Goal: Task Accomplishment & Management: Use online tool/utility

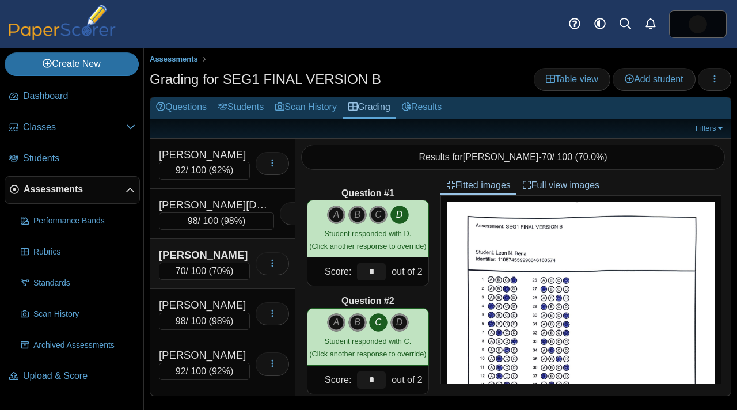
scroll to position [5195, 0]
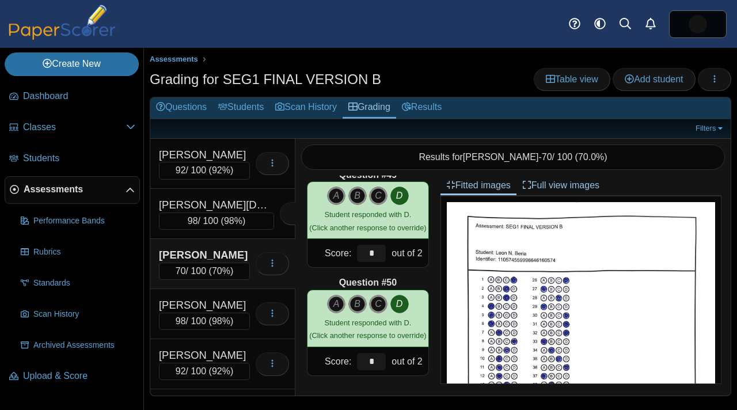
click at [44, 197] on link "Assessments" at bounding box center [72, 190] width 135 height 28
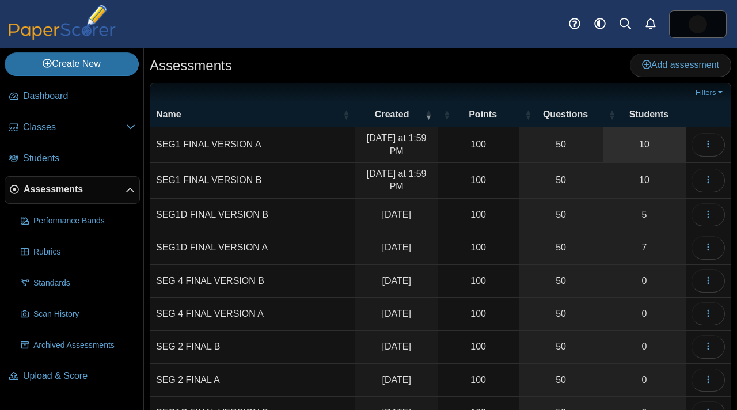
click at [624, 154] on link "10" at bounding box center [644, 144] width 83 height 35
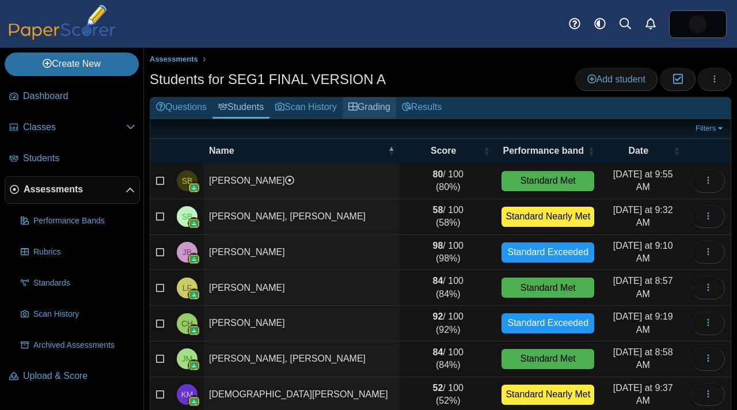
click at [390, 105] on link "Grading" at bounding box center [369, 107] width 54 height 21
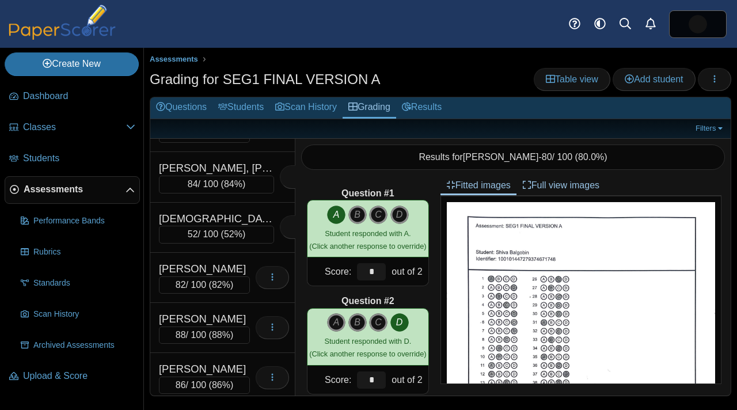
scroll to position [243, 0]
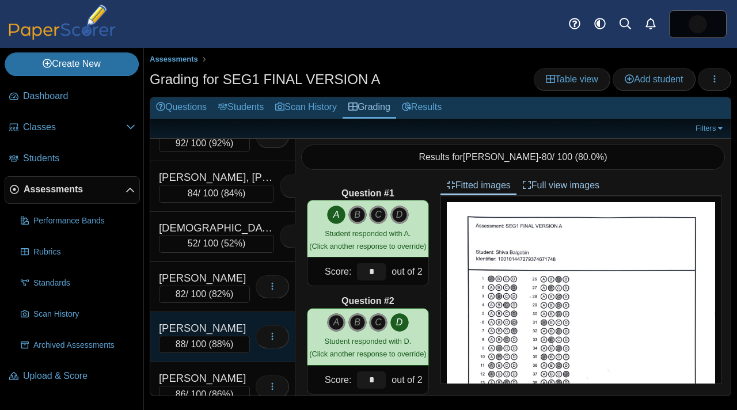
scroll to position [243, 0]
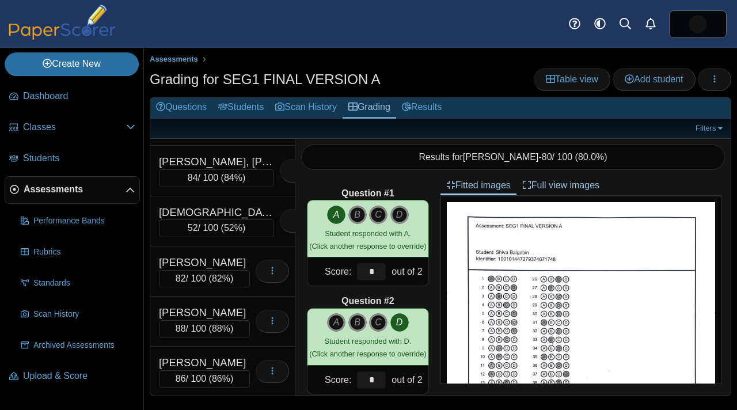
click at [56, 183] on span "Assessments" at bounding box center [75, 189] width 102 height 13
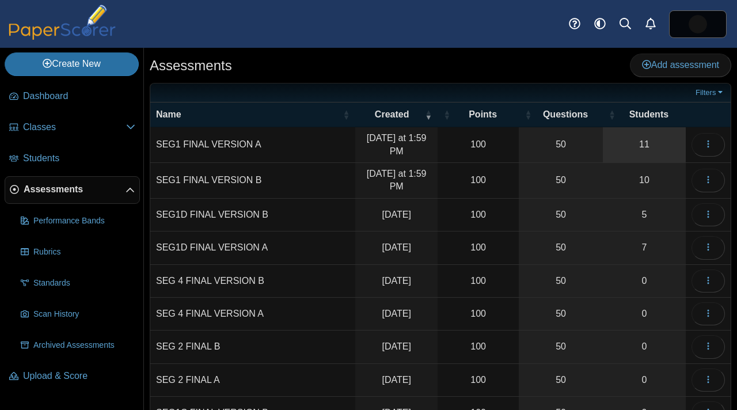
click at [641, 151] on link "11" at bounding box center [644, 144] width 83 height 35
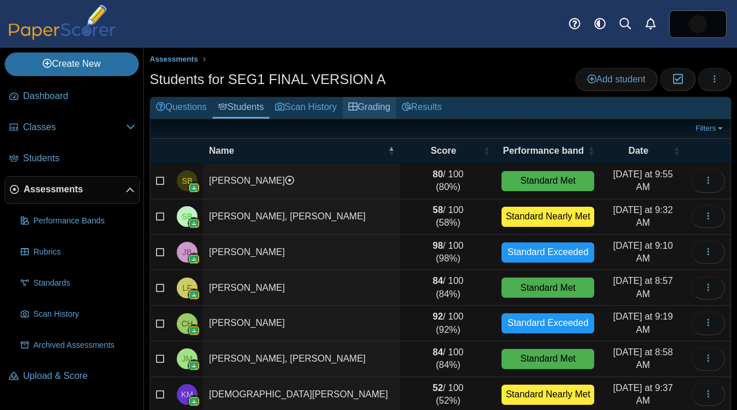
click at [396, 105] on link "Grading" at bounding box center [369, 107] width 54 height 21
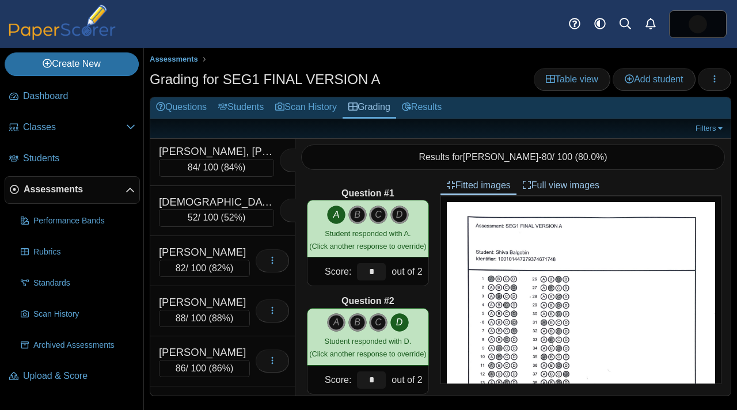
scroll to position [293, 0]
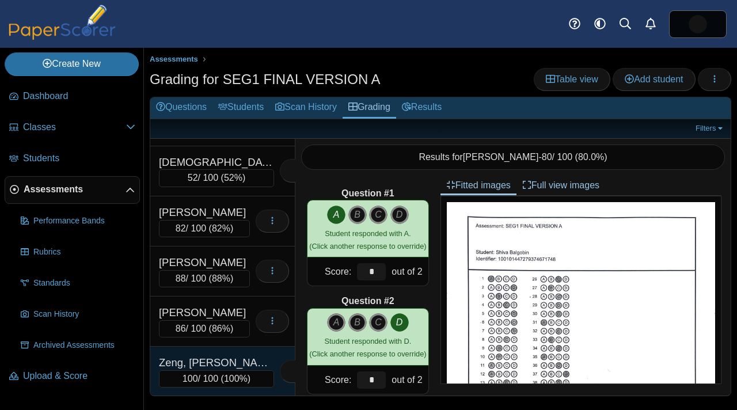
click at [200, 364] on div "Zeng, [PERSON_NAME]" at bounding box center [216, 362] width 115 height 15
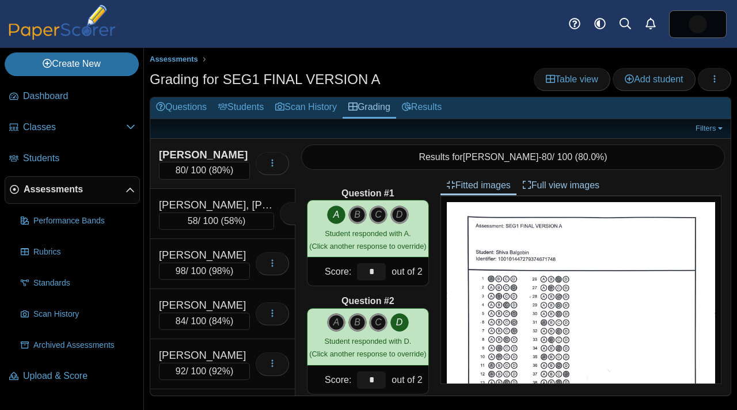
click at [92, 189] on span "Assessments" at bounding box center [75, 189] width 102 height 13
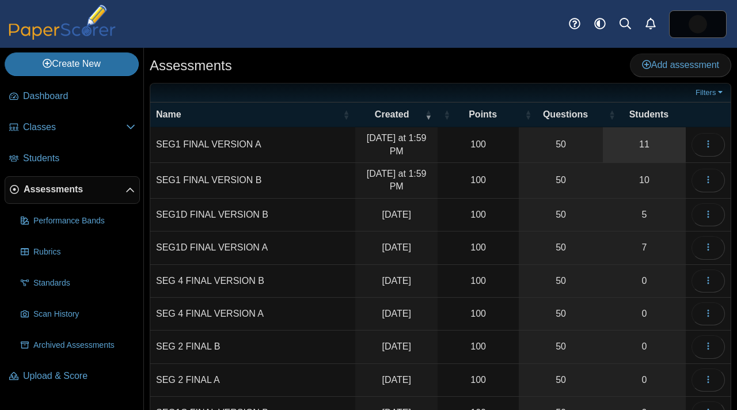
click at [649, 148] on link "11" at bounding box center [644, 144] width 83 height 35
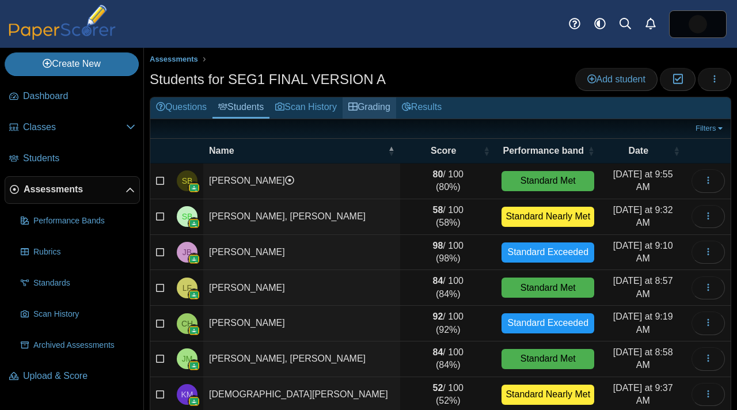
click at [383, 116] on link "Grading" at bounding box center [369, 107] width 54 height 21
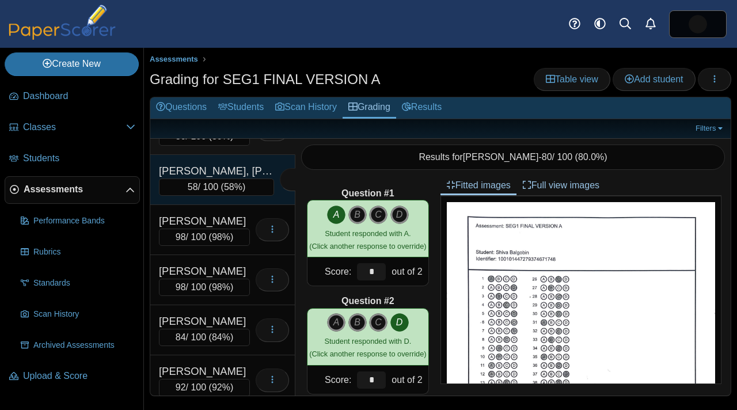
scroll to position [44, 0]
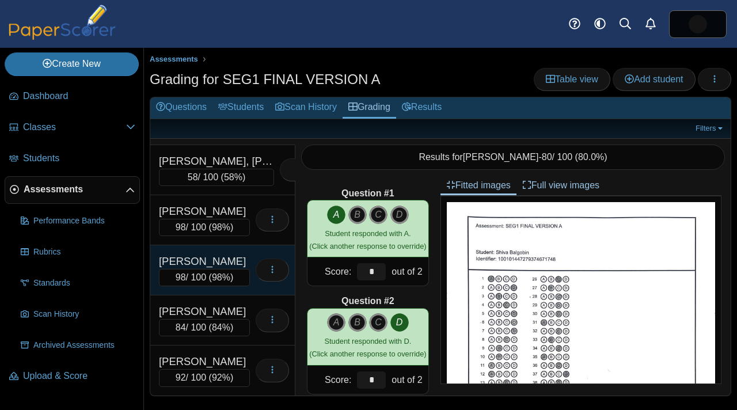
click at [206, 263] on div "[PERSON_NAME]" at bounding box center [204, 261] width 91 height 15
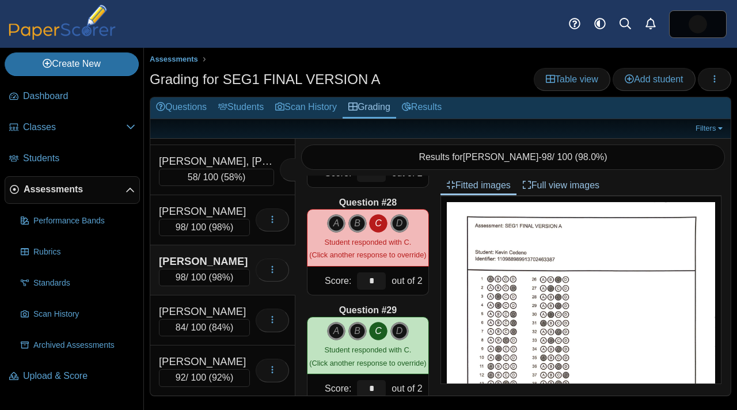
scroll to position [344, 0]
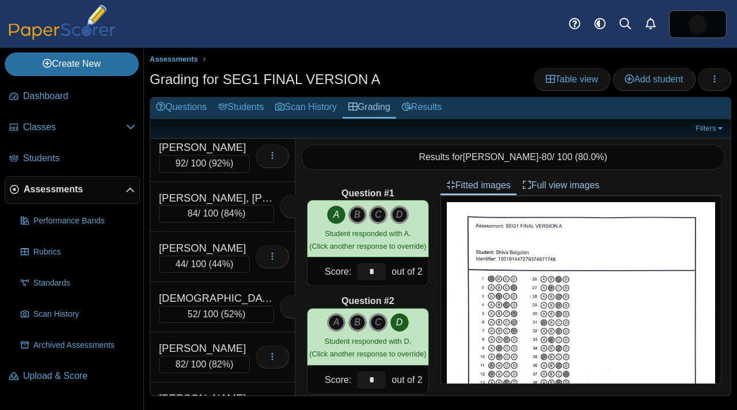
scroll to position [268, 0]
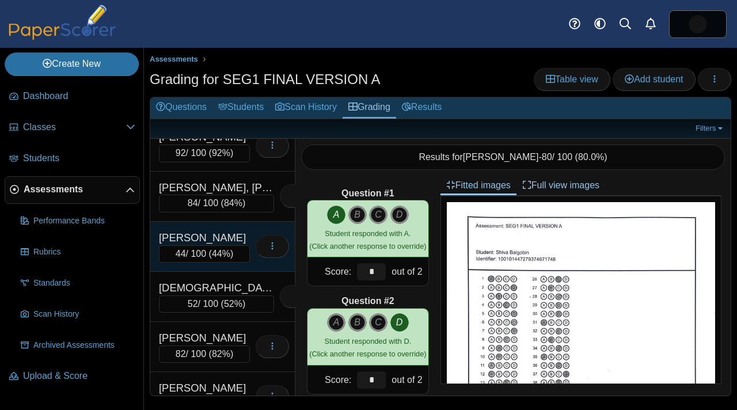
click at [220, 232] on div "Mizell, Jeana N." at bounding box center [204, 237] width 91 height 15
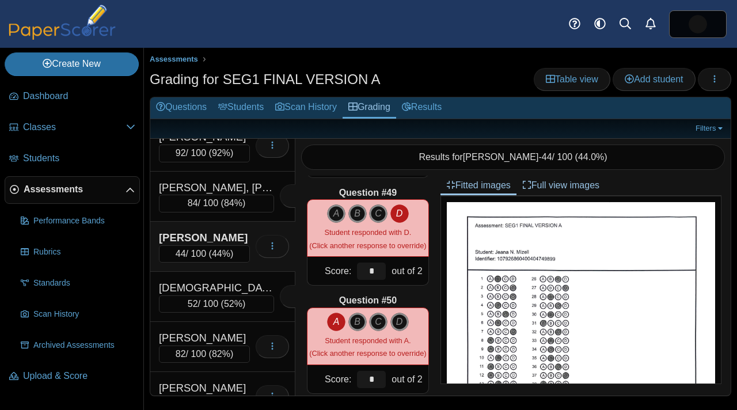
scroll to position [5195, 0]
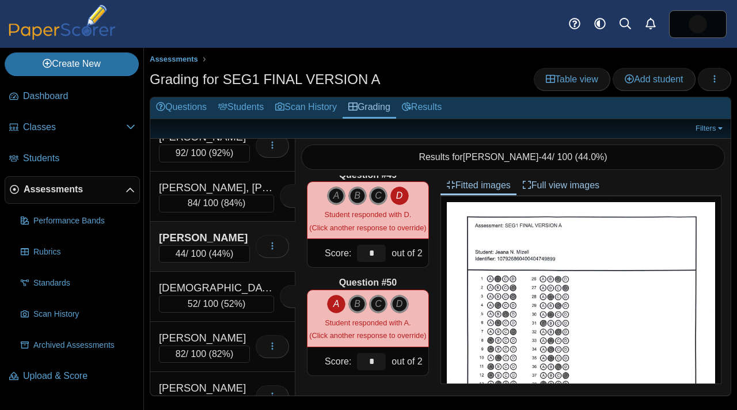
click at [71, 187] on span "Assessments" at bounding box center [75, 189] width 102 height 13
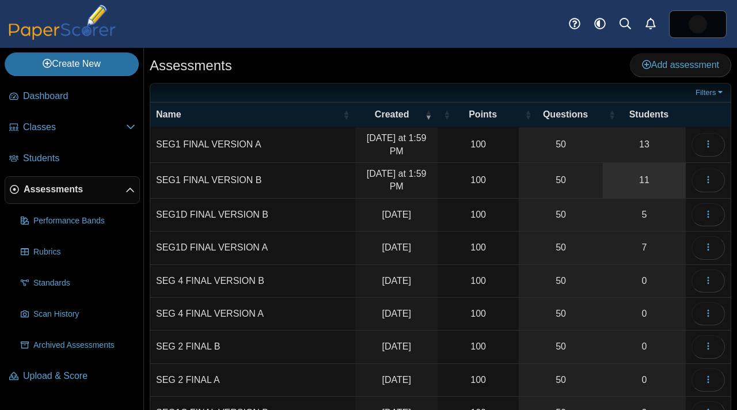
click at [648, 176] on link "11" at bounding box center [644, 180] width 83 height 35
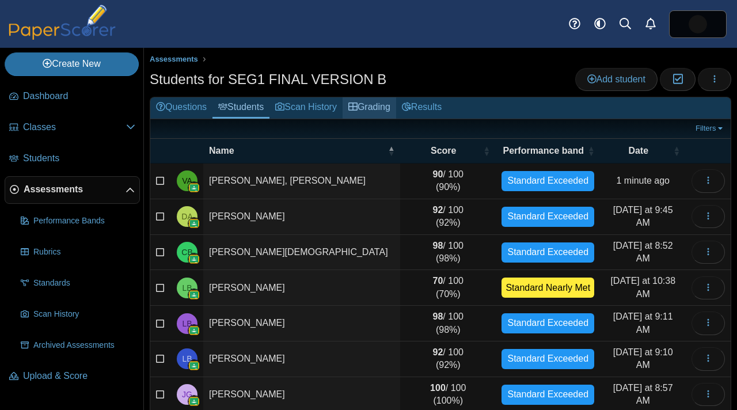
click at [386, 106] on link "Grading" at bounding box center [369, 107] width 54 height 21
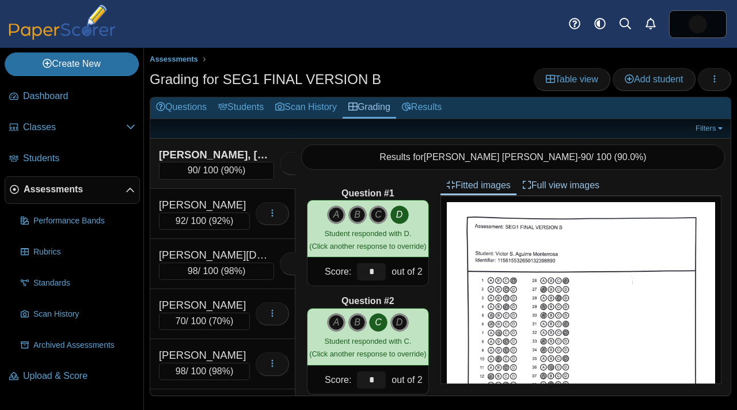
click at [230, 165] on span "90%" at bounding box center [233, 170] width 18 height 10
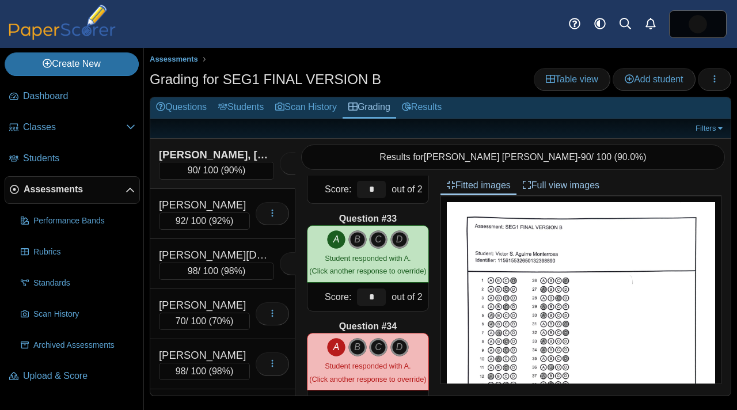
scroll to position [3462, 0]
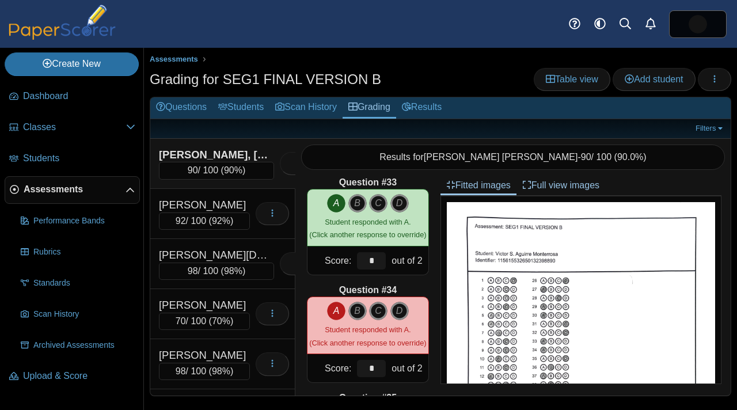
click at [332, 307] on icon "A" at bounding box center [336, 311] width 18 height 18
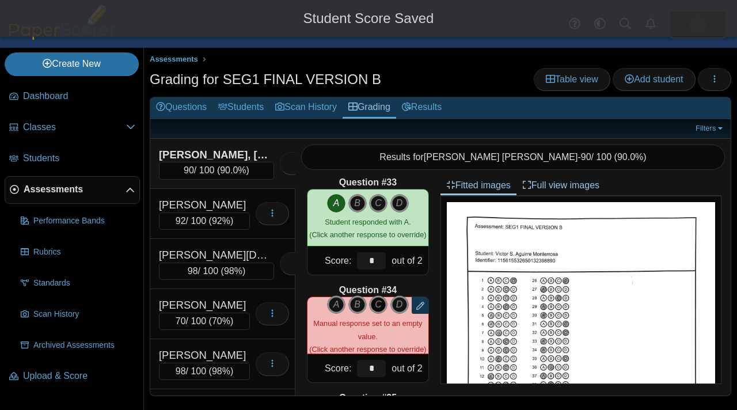
click at [376, 298] on icon "C" at bounding box center [378, 304] width 18 height 18
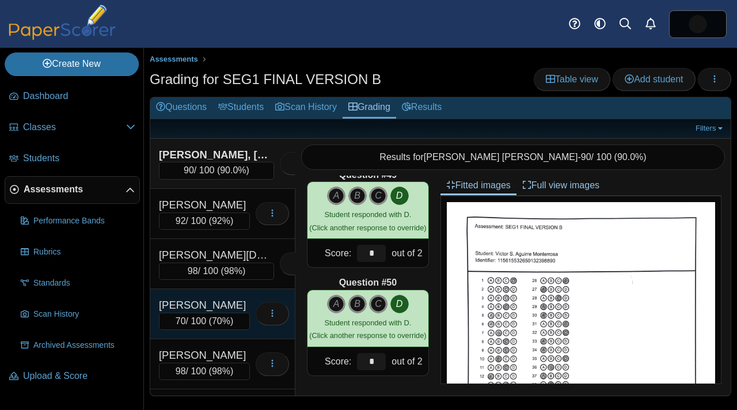
scroll to position [293, 0]
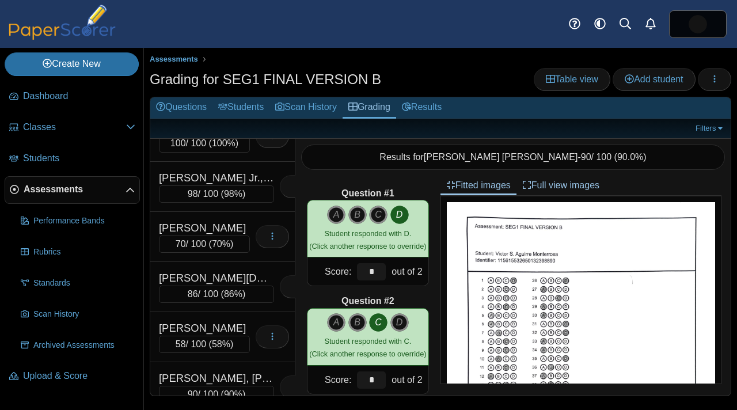
scroll to position [344, 0]
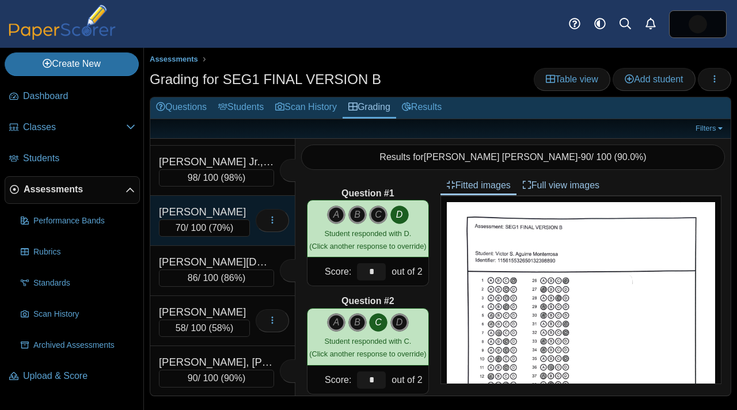
click at [227, 207] on div "Peralta, Shamir O." at bounding box center [204, 211] width 91 height 15
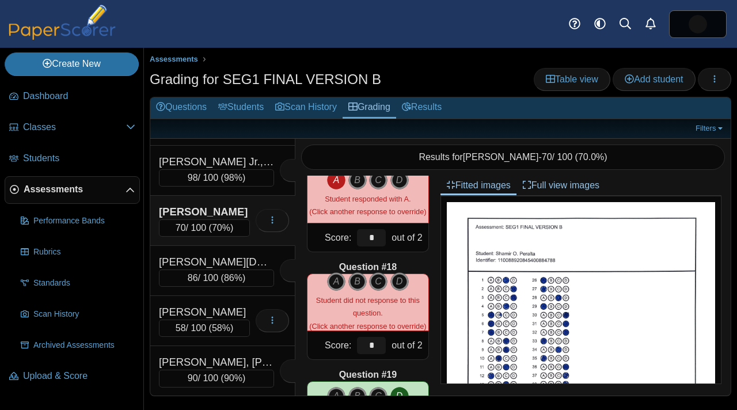
scroll to position [1759, 0]
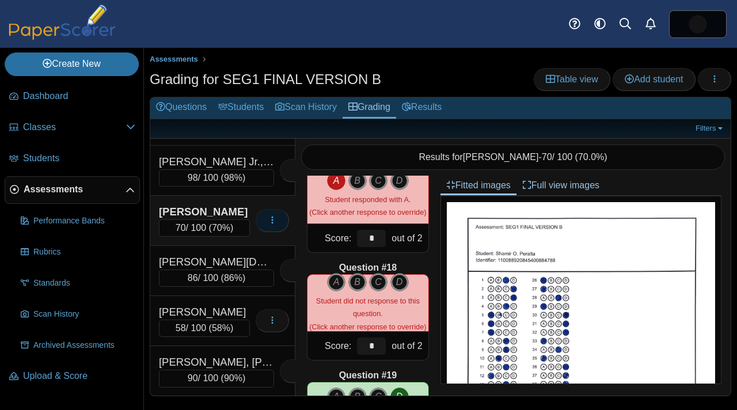
click at [273, 221] on icon "button" at bounding box center [272, 219] width 9 height 9
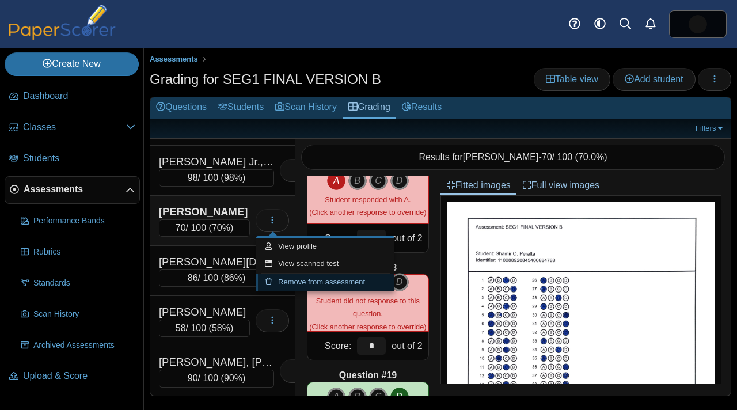
click at [299, 281] on link "Remove from assessment" at bounding box center [325, 281] width 138 height 17
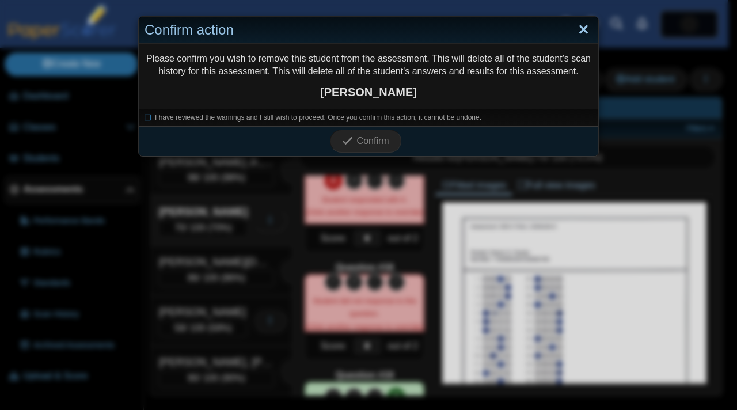
click at [580, 33] on link "Close" at bounding box center [583, 30] width 18 height 20
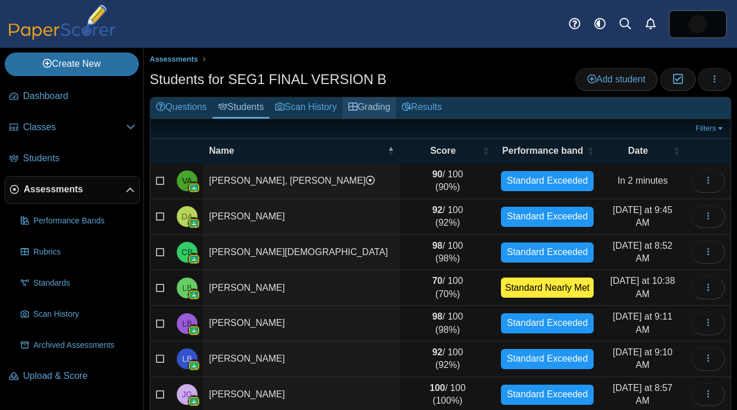
click at [379, 106] on link "Grading" at bounding box center [369, 107] width 54 height 21
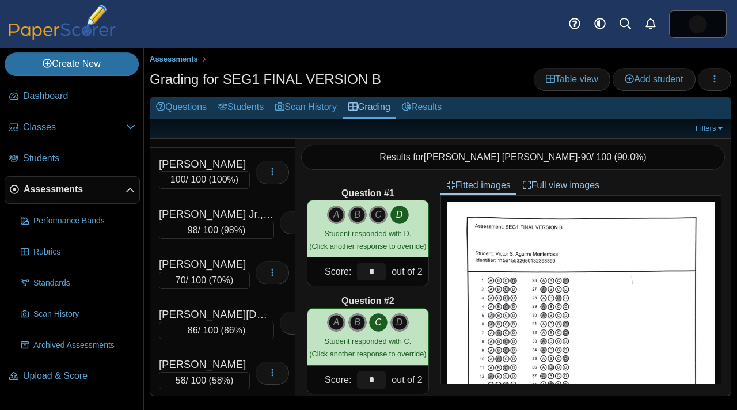
scroll to position [300, 0]
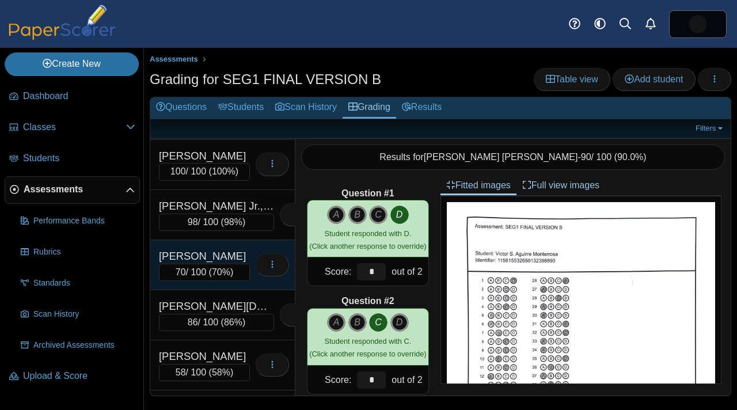
click at [227, 251] on div "[PERSON_NAME]" at bounding box center [204, 256] width 91 height 15
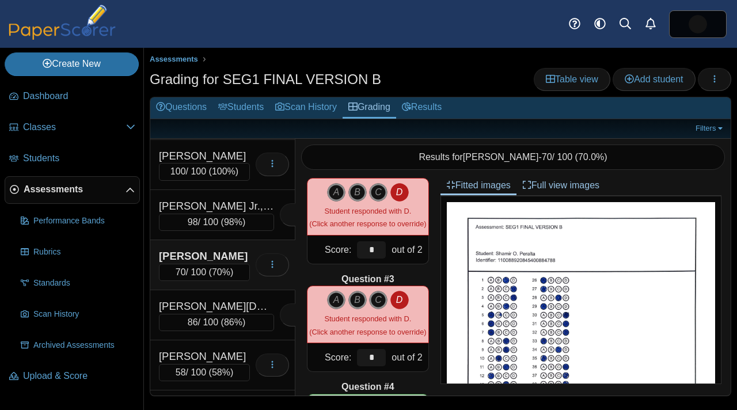
scroll to position [131, 0]
click at [392, 296] on icon "D" at bounding box center [399, 299] width 18 height 18
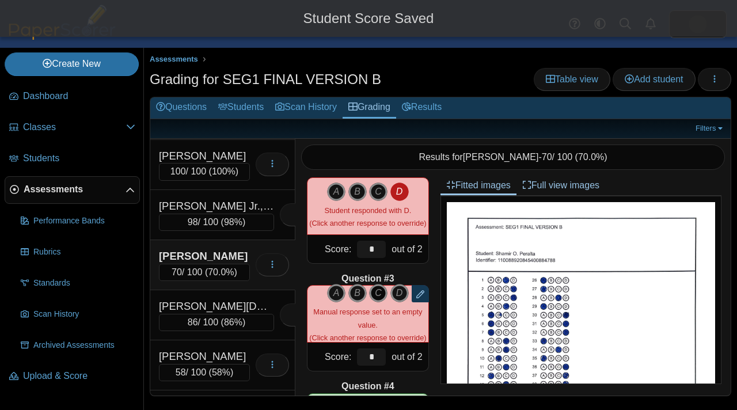
click at [373, 291] on icon "C" at bounding box center [378, 293] width 18 height 18
type input "*"
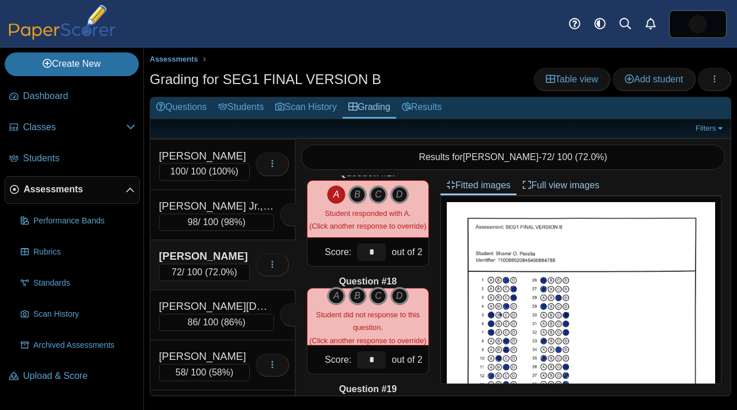
scroll to position [1745, 0]
click at [373, 294] on icon "C" at bounding box center [378, 296] width 18 height 18
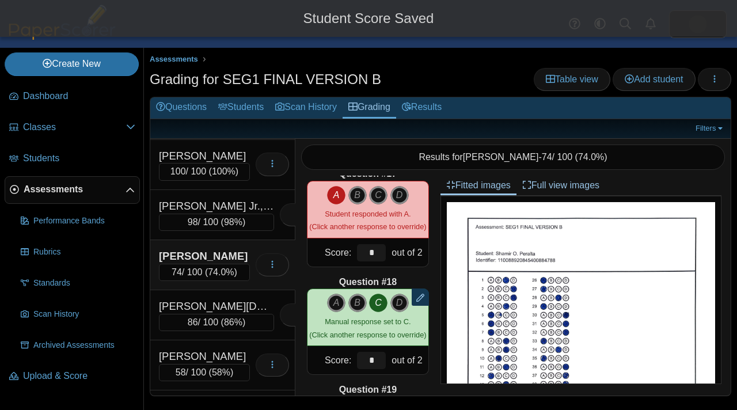
type input "*"
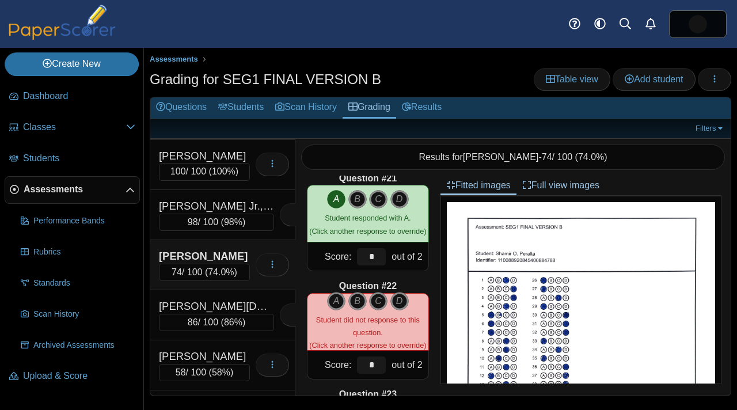
scroll to position [2168, 0]
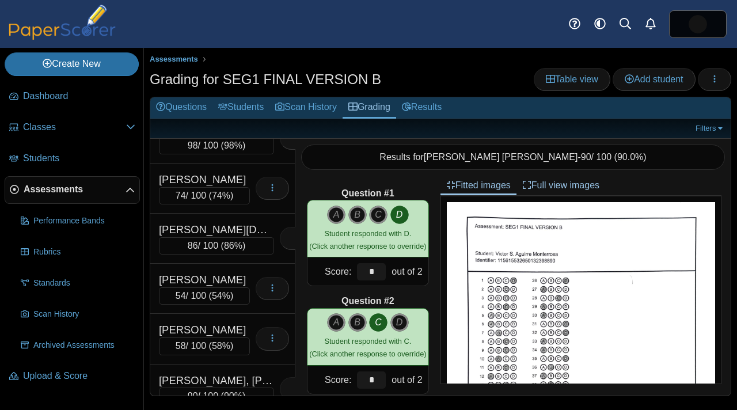
scroll to position [394, 0]
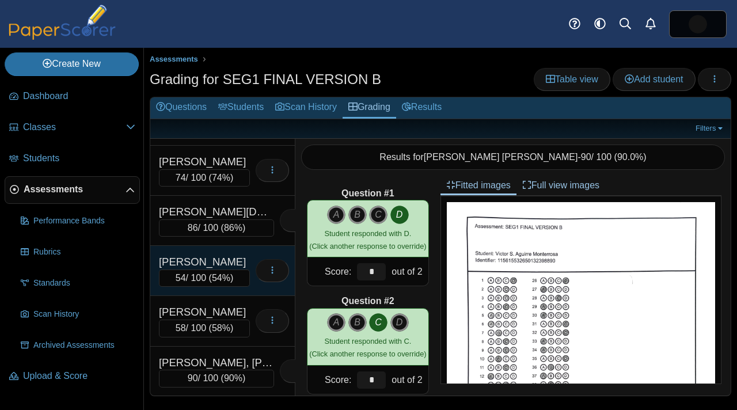
click at [241, 256] on div "[PERSON_NAME]" at bounding box center [204, 261] width 91 height 15
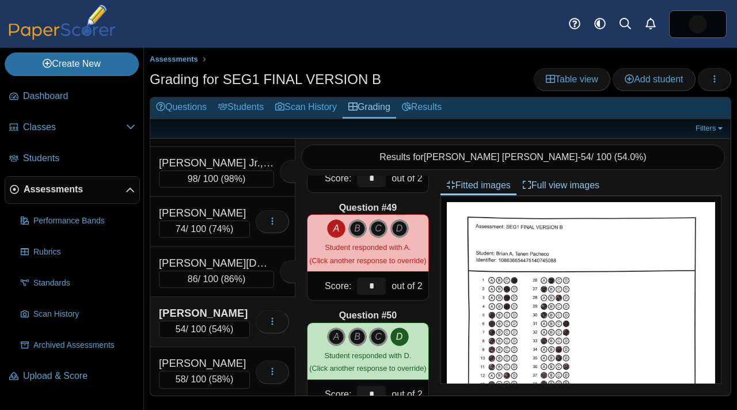
scroll to position [340, 0]
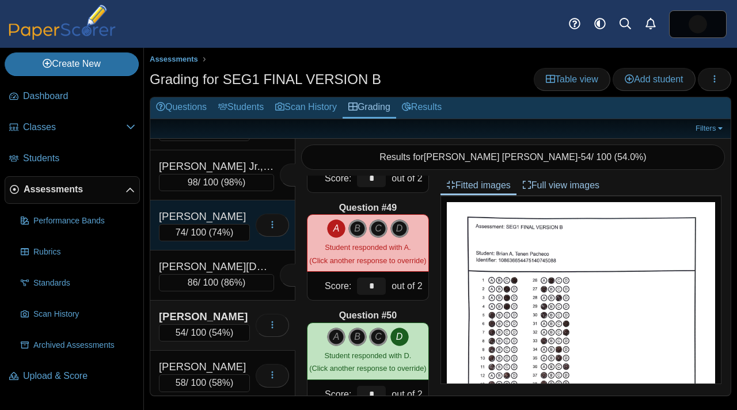
click at [226, 214] on div "[PERSON_NAME]" at bounding box center [204, 216] width 91 height 15
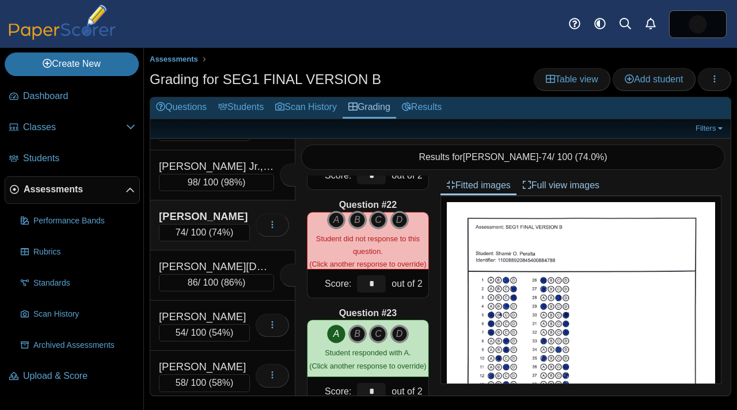
scroll to position [2243, 0]
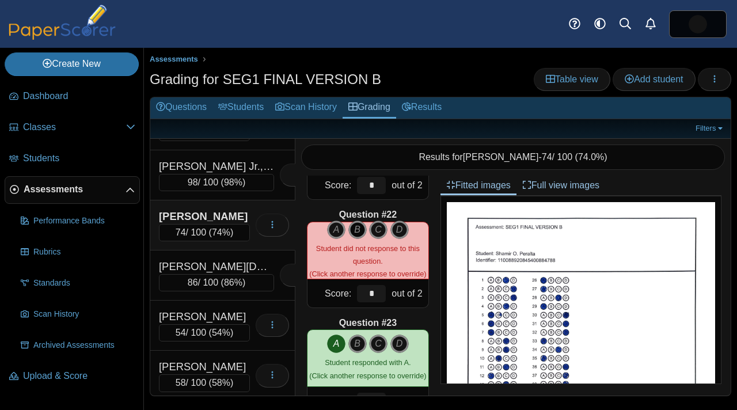
click at [350, 226] on icon "B" at bounding box center [357, 229] width 18 height 18
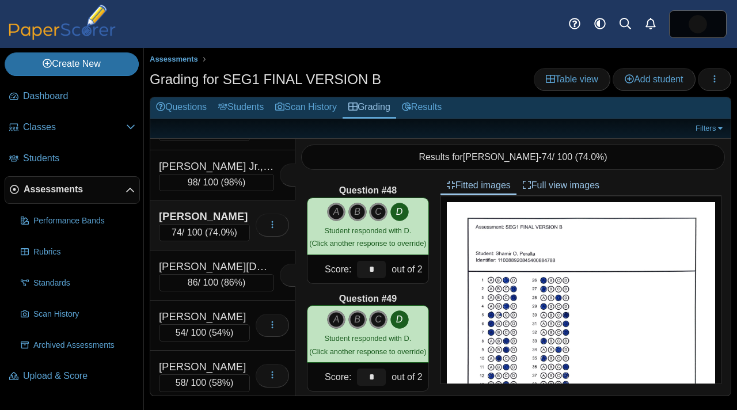
scroll to position [5195, 0]
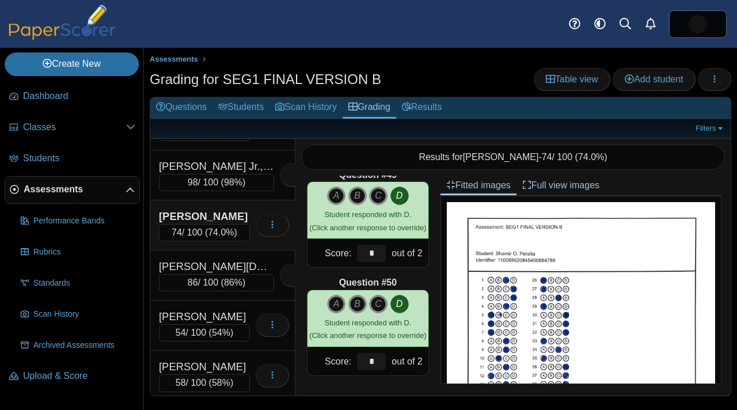
click at [83, 186] on span "Assessments" at bounding box center [75, 189] width 102 height 13
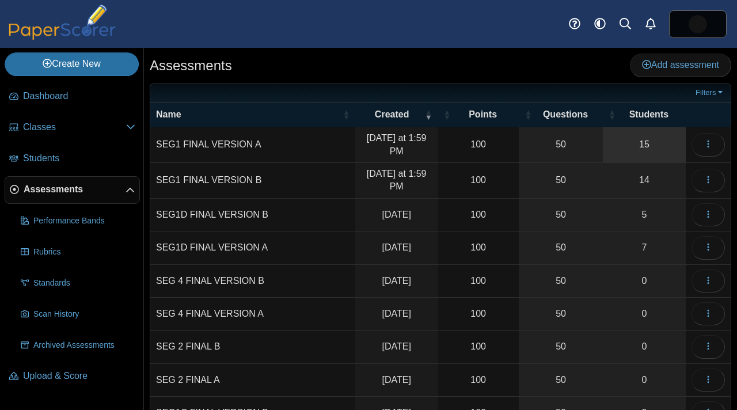
click at [650, 139] on link "15" at bounding box center [644, 144] width 83 height 35
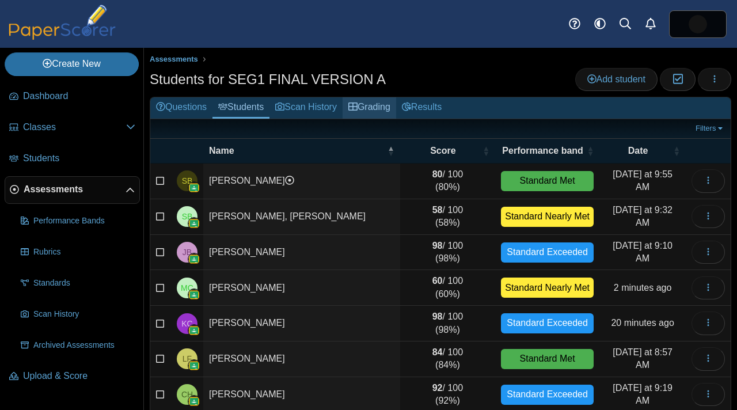
click at [375, 108] on link "Grading" at bounding box center [369, 107] width 54 height 21
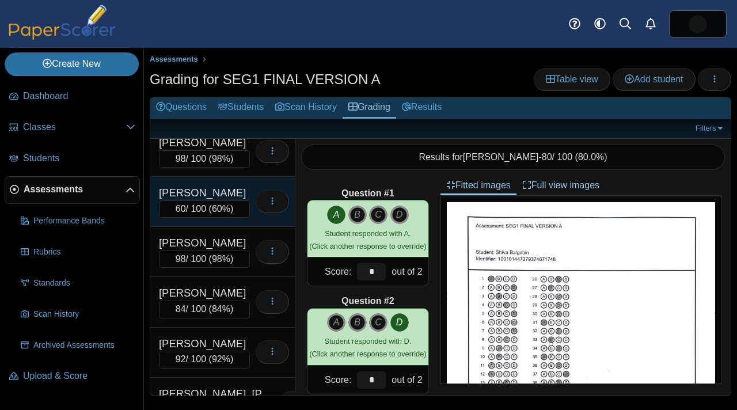
scroll to position [104, 0]
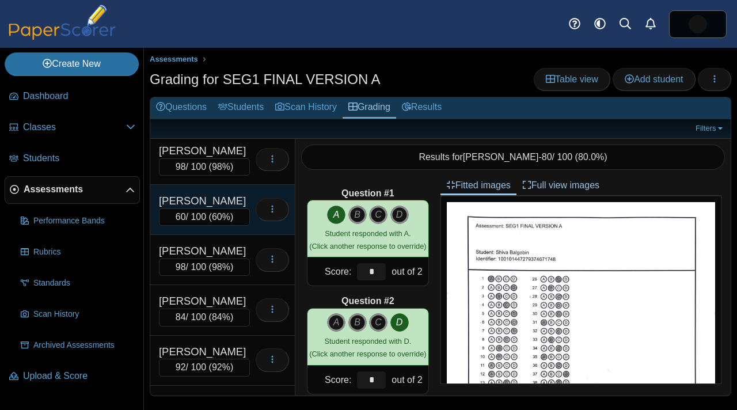
click at [218, 192] on div "Camaron-Juarez, Mario 60 / 100 ( 60% ) Loading…" at bounding box center [222, 210] width 145 height 50
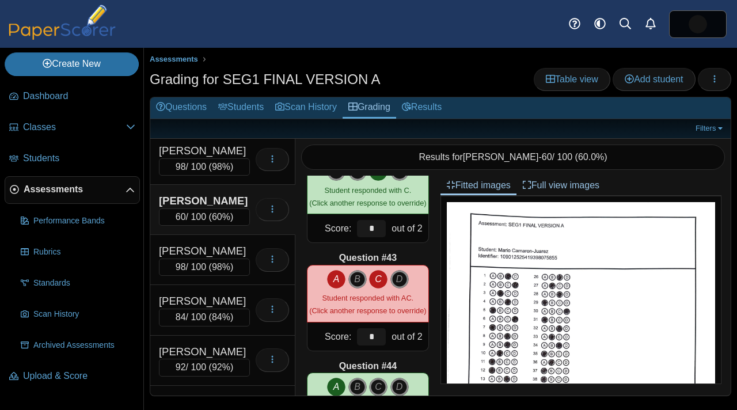
scroll to position [4455, 0]
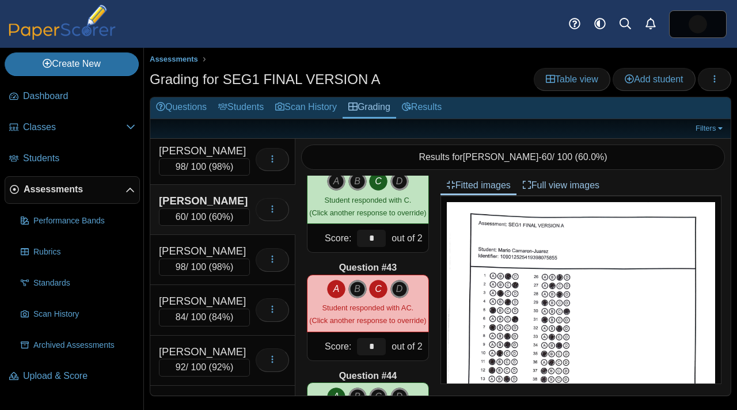
click at [333, 283] on icon "A" at bounding box center [336, 289] width 18 height 18
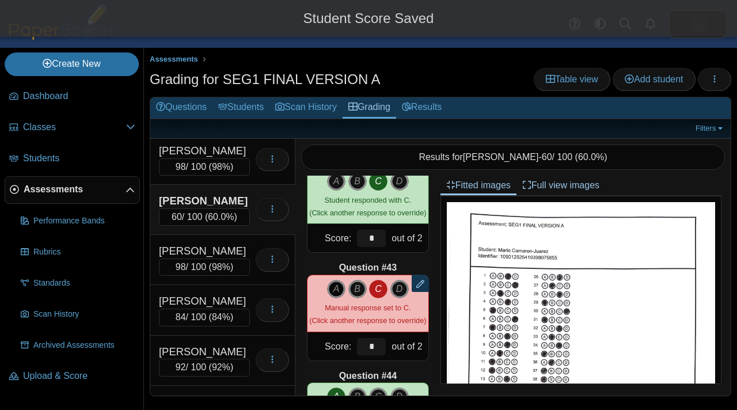
click at [331, 284] on icon "A" at bounding box center [336, 289] width 18 height 18
click at [373, 283] on icon "C" at bounding box center [378, 289] width 18 height 18
click at [327, 283] on icon "A" at bounding box center [336, 289] width 18 height 18
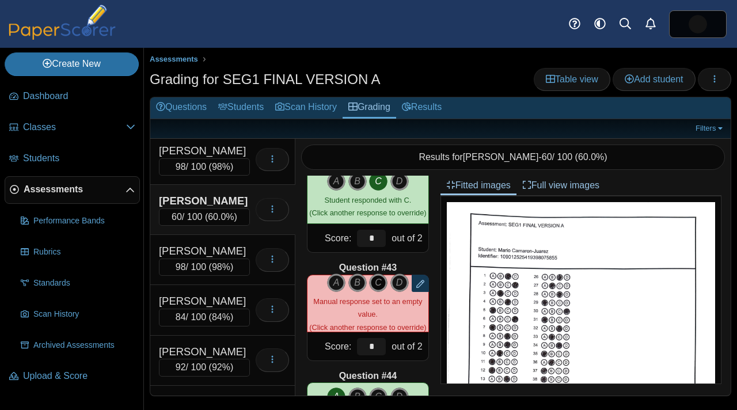
click at [376, 280] on icon "C" at bounding box center [378, 282] width 18 height 18
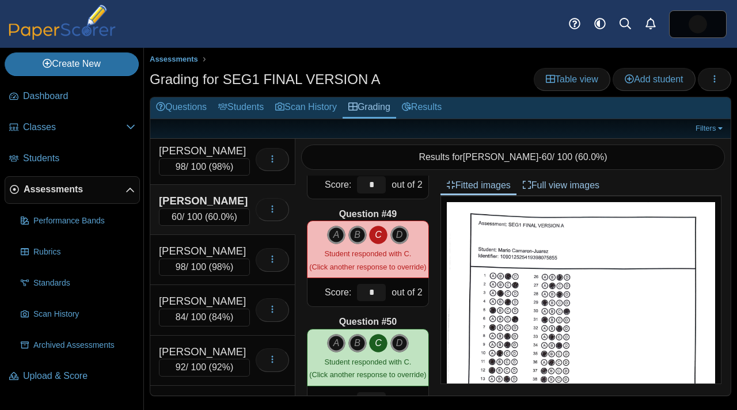
scroll to position [5155, 0]
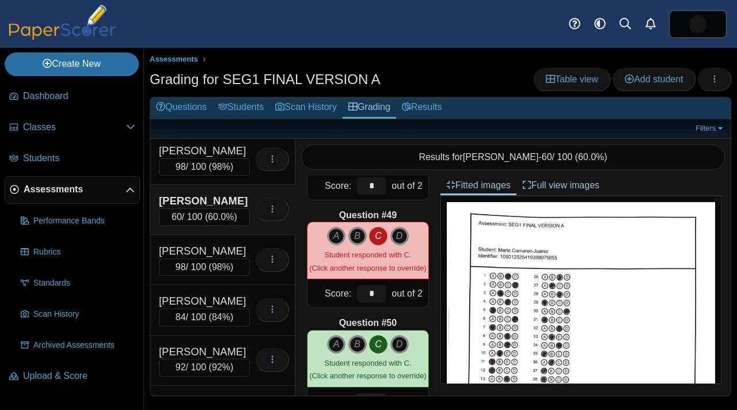
click at [107, 197] on link "Assessments" at bounding box center [72, 190] width 135 height 28
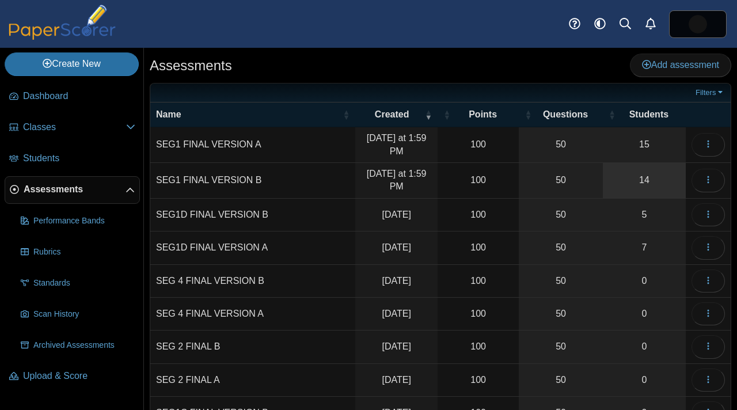
click at [640, 173] on link "14" at bounding box center [644, 180] width 83 height 35
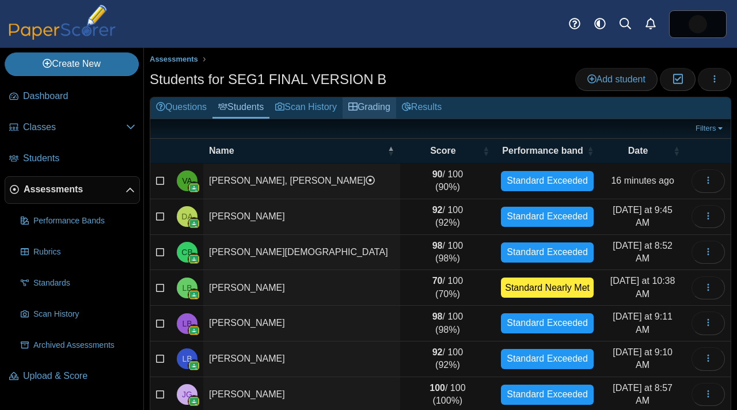
click at [386, 110] on link "Grading" at bounding box center [369, 107] width 54 height 21
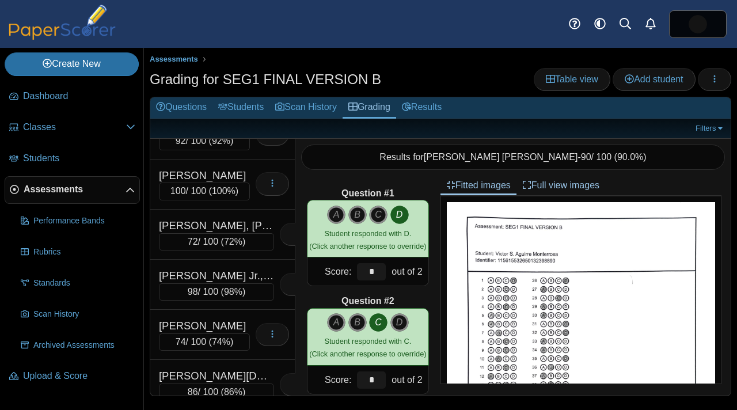
scroll to position [280, 0]
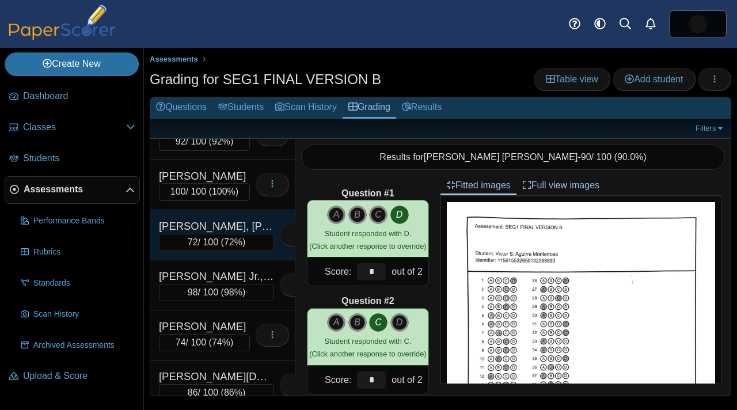
click at [234, 223] on div "Huertas Silva, Jeffrey" at bounding box center [216, 226] width 115 height 15
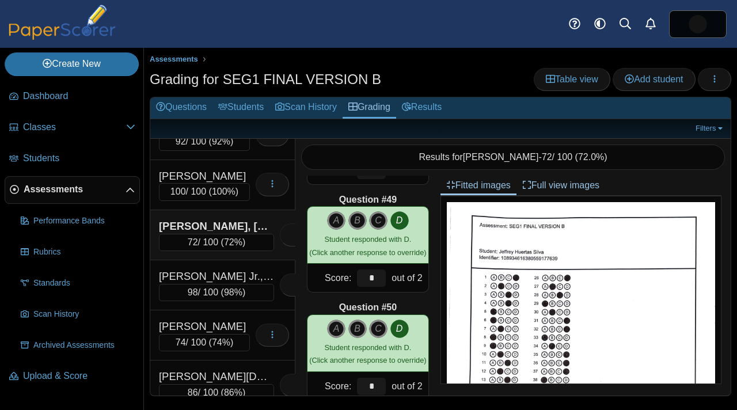
scroll to position [5195, 0]
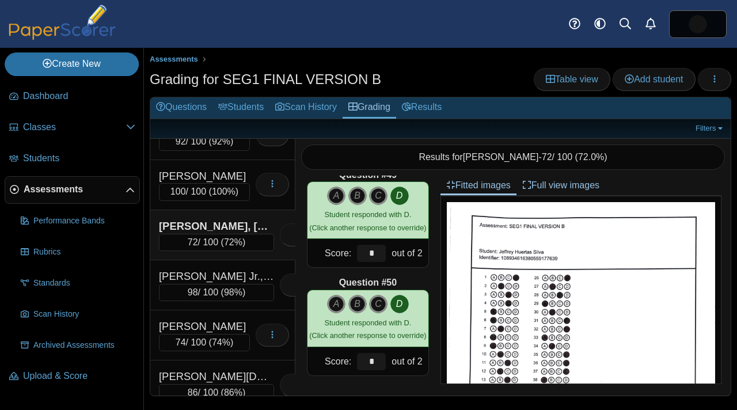
click at [74, 187] on span "Assessments" at bounding box center [75, 189] width 102 height 13
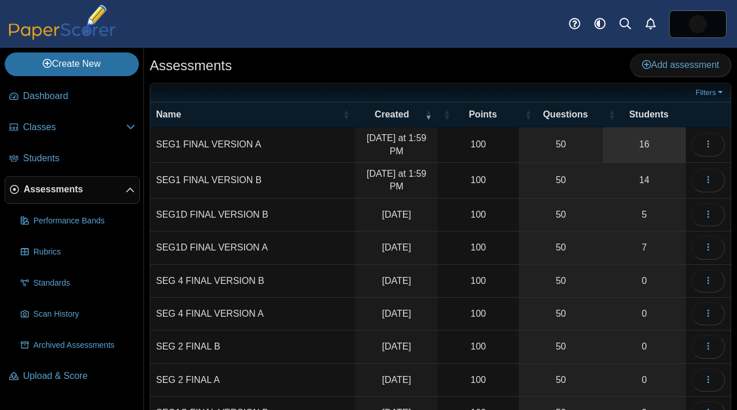
click at [657, 153] on link "16" at bounding box center [644, 144] width 83 height 35
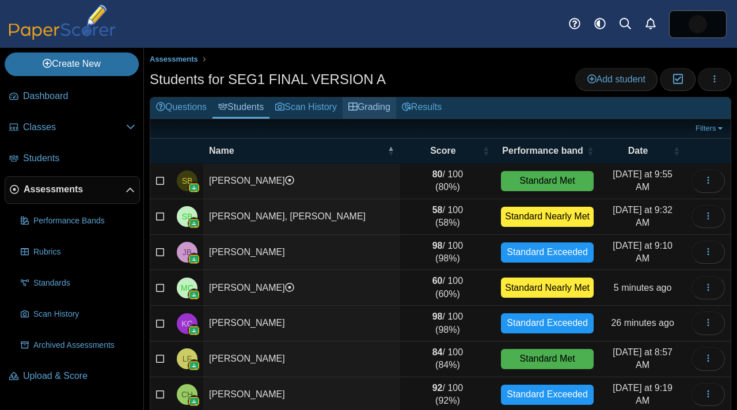
click at [389, 109] on link "Grading" at bounding box center [369, 107] width 54 height 21
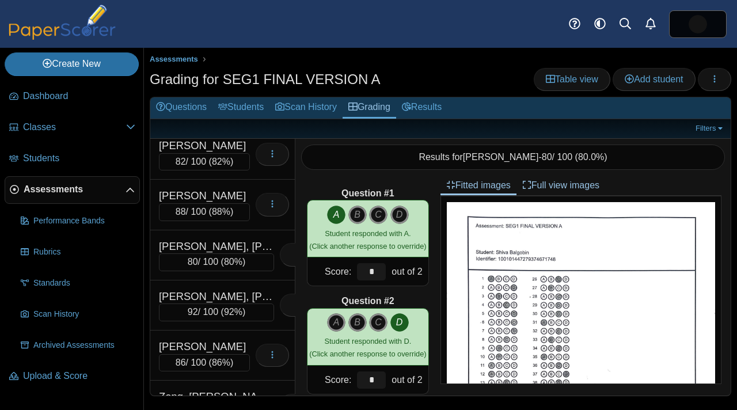
scroll to position [544, 0]
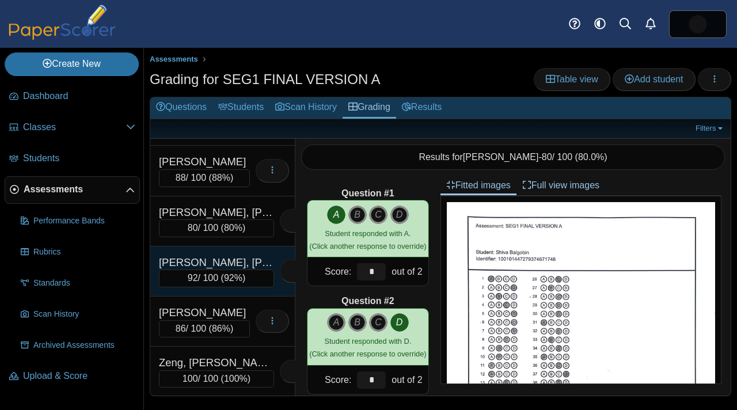
click at [211, 272] on div "92 / 100 ( 92% )" at bounding box center [216, 277] width 115 height 17
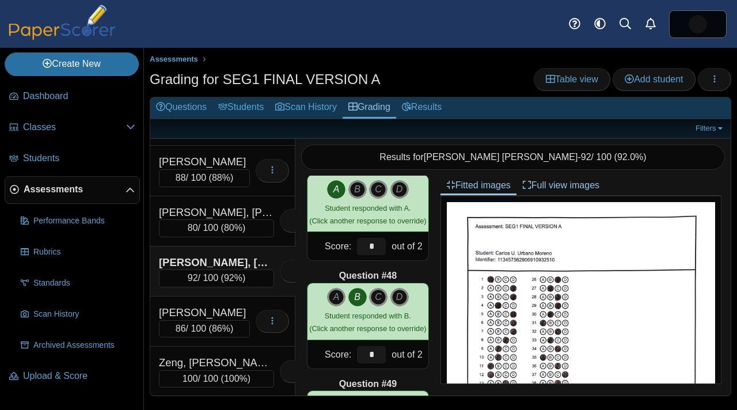
scroll to position [5195, 0]
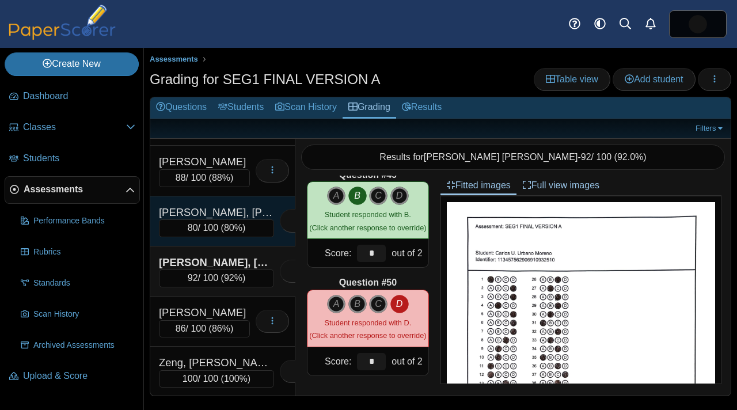
click at [226, 212] on div "Torres Santana, Francisco A." at bounding box center [216, 212] width 115 height 15
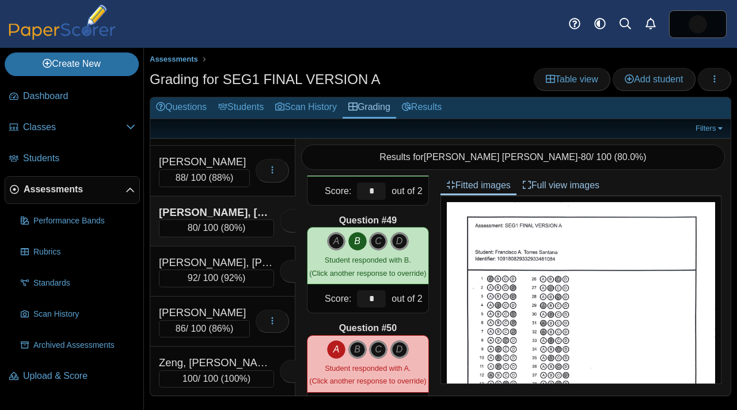
scroll to position [5149, 0]
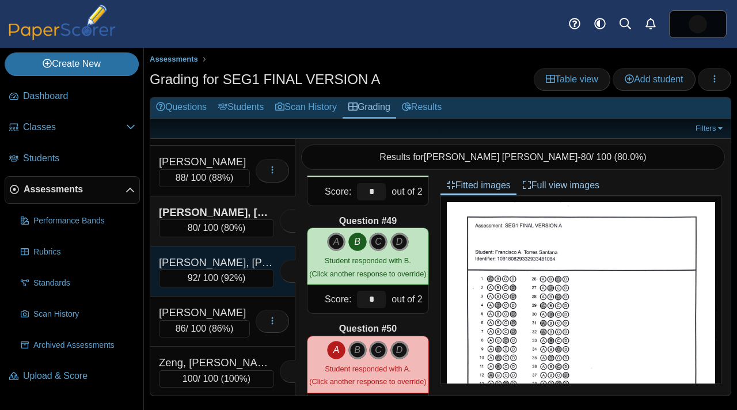
click at [207, 265] on div "[PERSON_NAME], [PERSON_NAME]" at bounding box center [216, 262] width 115 height 15
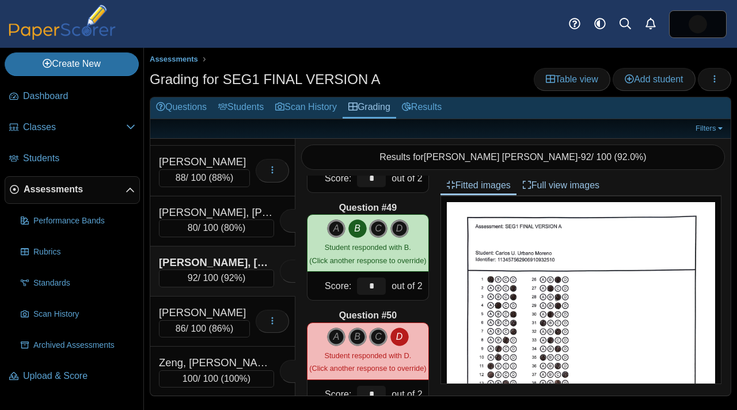
scroll to position [5195, 0]
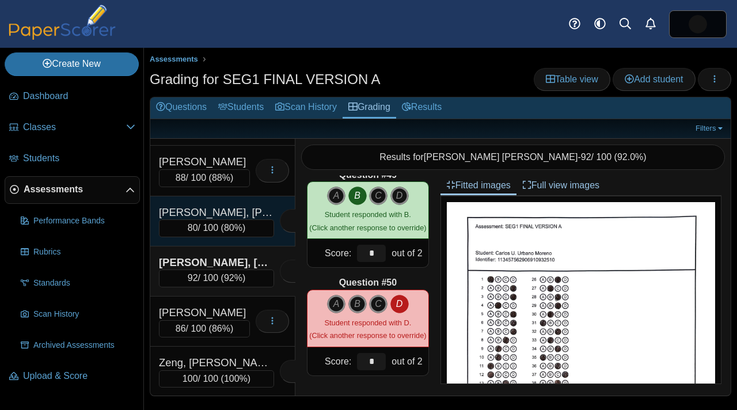
click at [226, 214] on div "[PERSON_NAME], [PERSON_NAME]" at bounding box center [216, 212] width 115 height 15
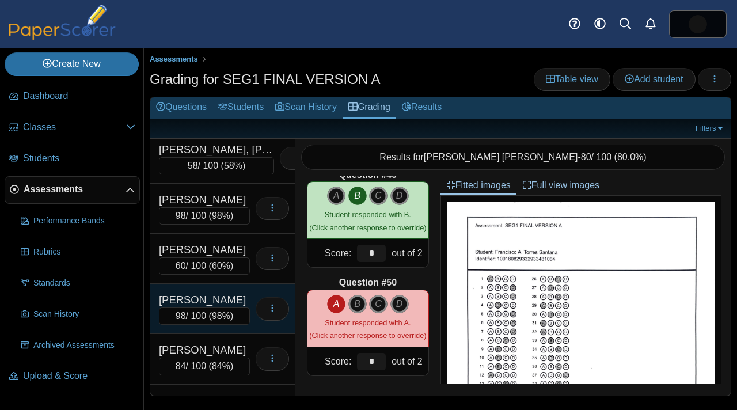
scroll to position [83, 0]
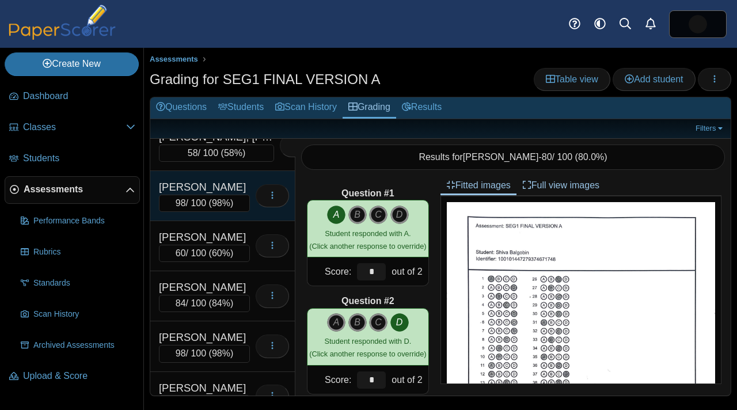
scroll to position [78, 0]
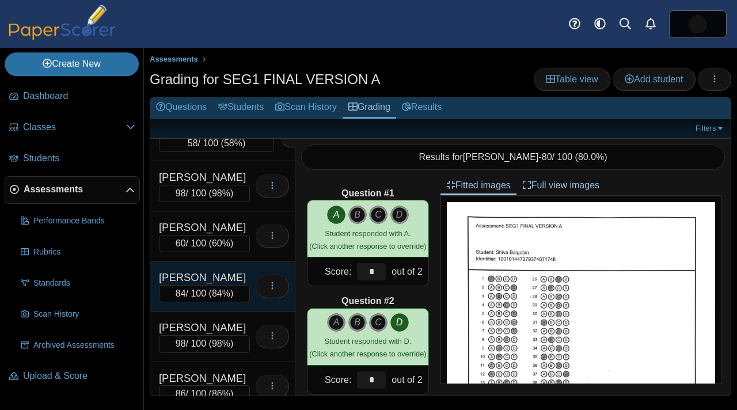
click at [193, 270] on div "Carrillo, Kevin" at bounding box center [204, 277] width 91 height 15
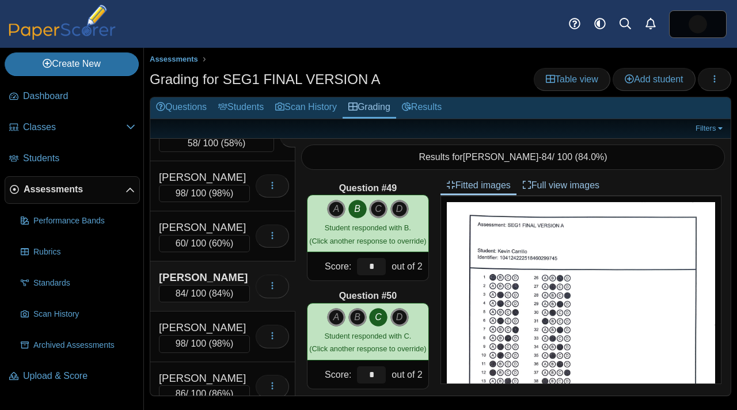
scroll to position [5195, 0]
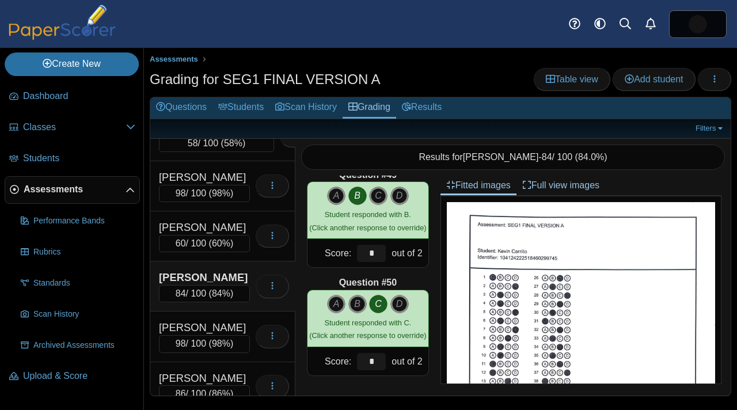
click at [81, 188] on span "Assessments" at bounding box center [75, 189] width 102 height 13
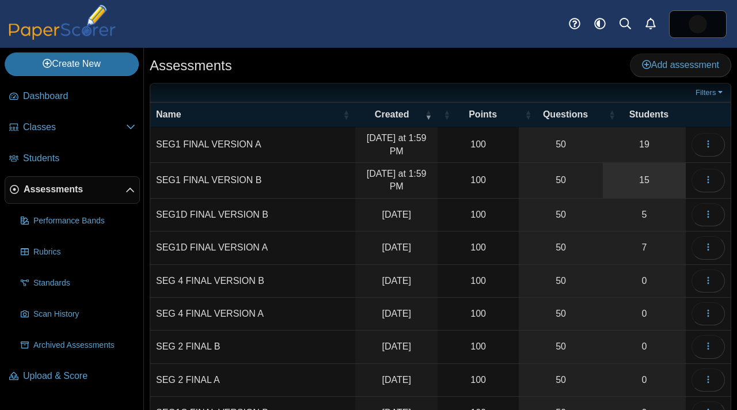
click at [621, 182] on link "15" at bounding box center [644, 180] width 83 height 35
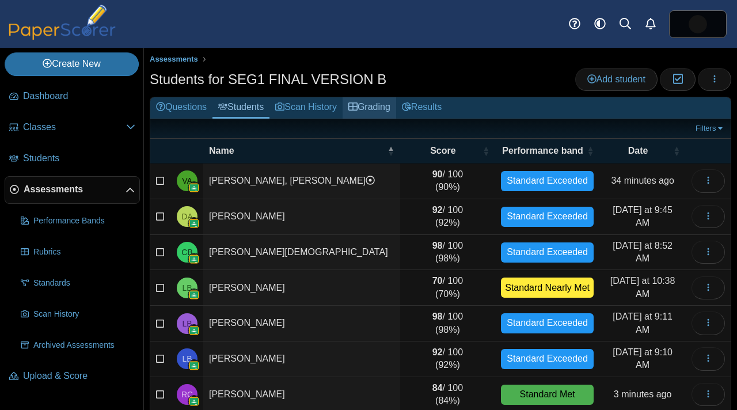
click at [385, 105] on link "Grading" at bounding box center [369, 107] width 54 height 21
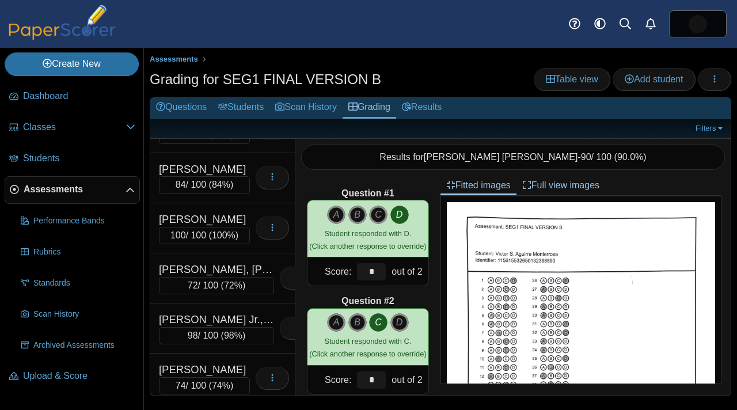
scroll to position [284, 0]
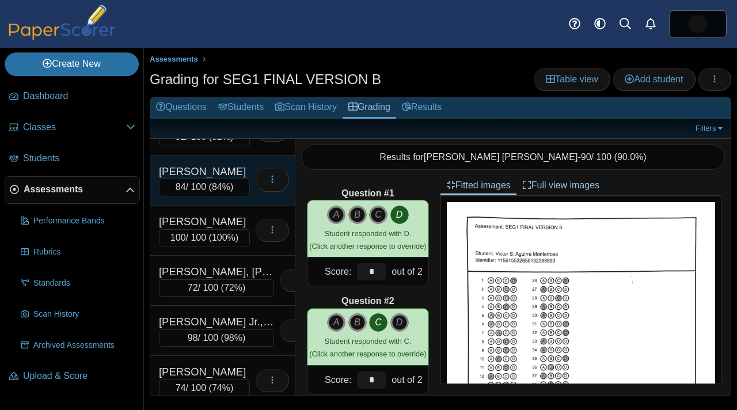
click at [224, 174] on div "Cajamarca, Ronald M." at bounding box center [204, 171] width 91 height 15
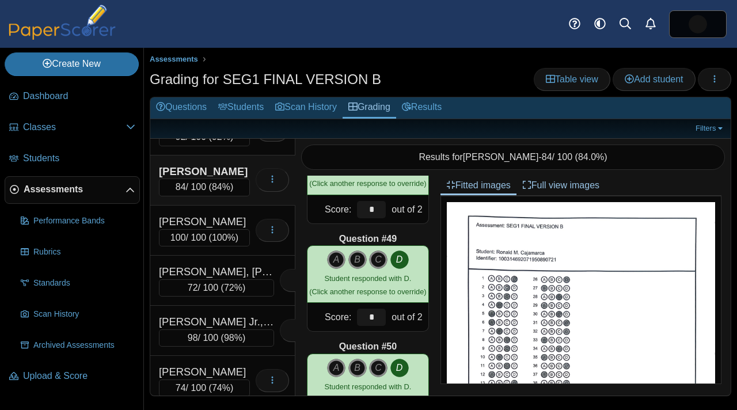
scroll to position [5195, 0]
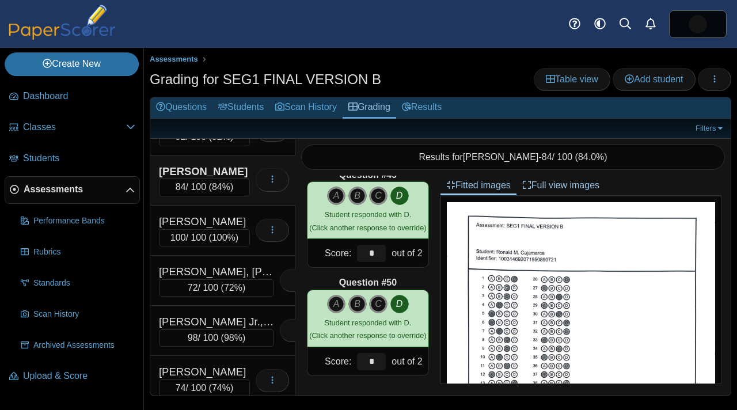
click at [85, 196] on link "Assessments" at bounding box center [72, 190] width 135 height 28
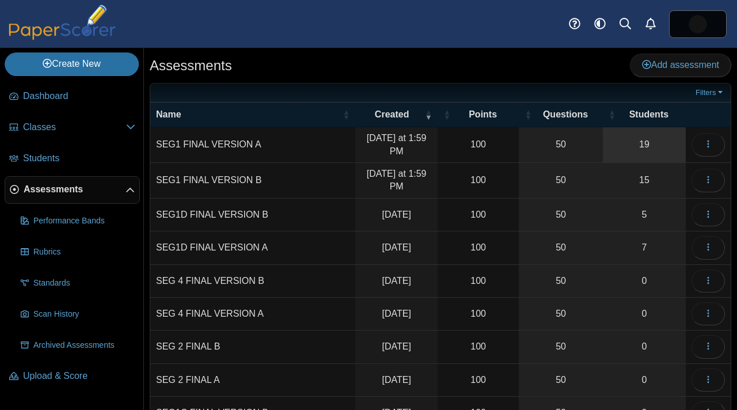
click at [635, 153] on link "19" at bounding box center [644, 144] width 83 height 35
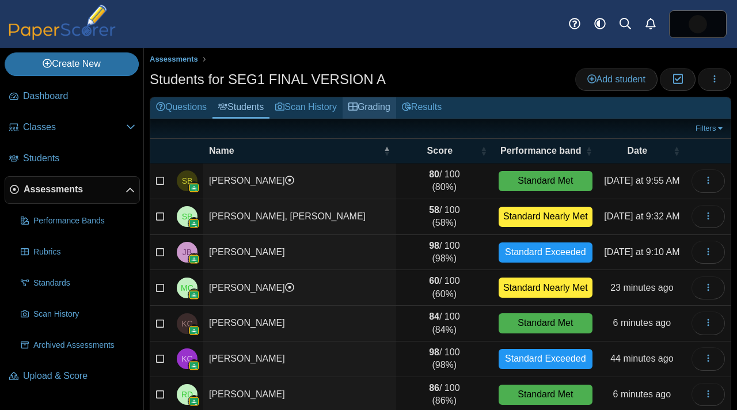
click at [386, 107] on link "Grading" at bounding box center [369, 107] width 54 height 21
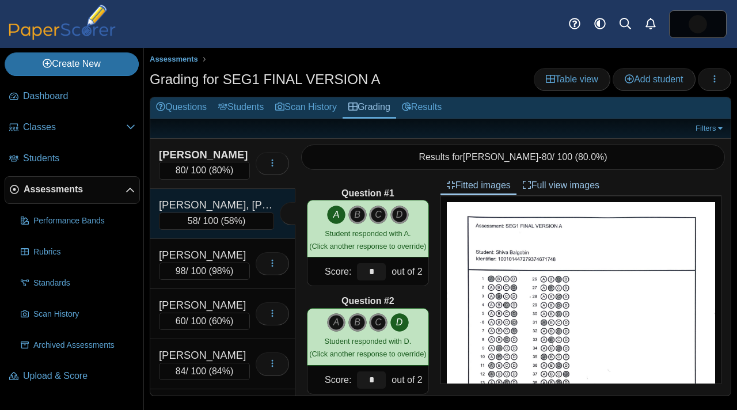
click at [224, 214] on div "58 / 100 ( 58% )" at bounding box center [216, 220] width 115 height 17
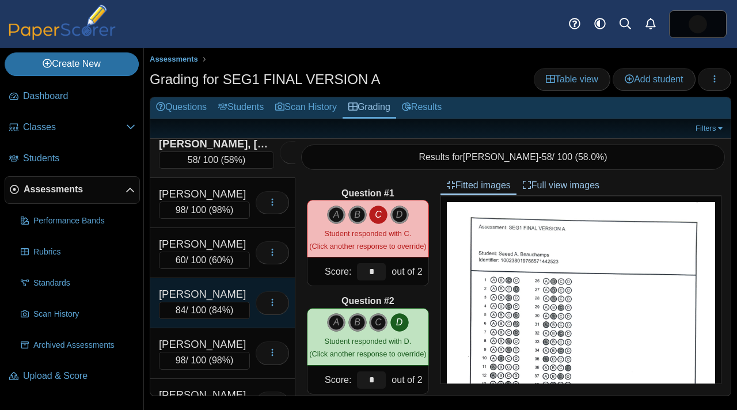
click at [214, 287] on div "Carrillo, Kevin" at bounding box center [204, 294] width 91 height 15
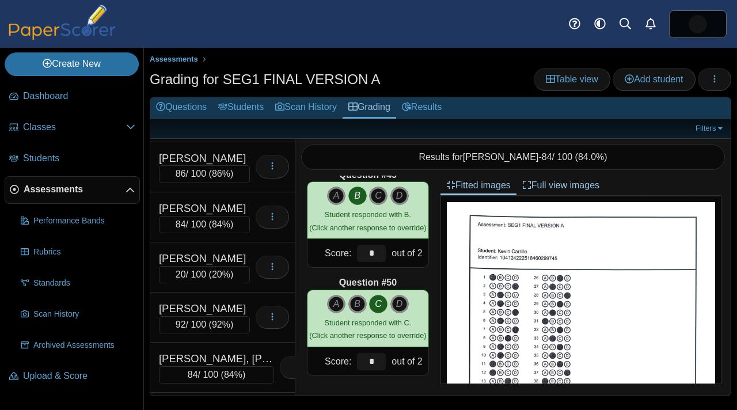
scroll to position [306, 0]
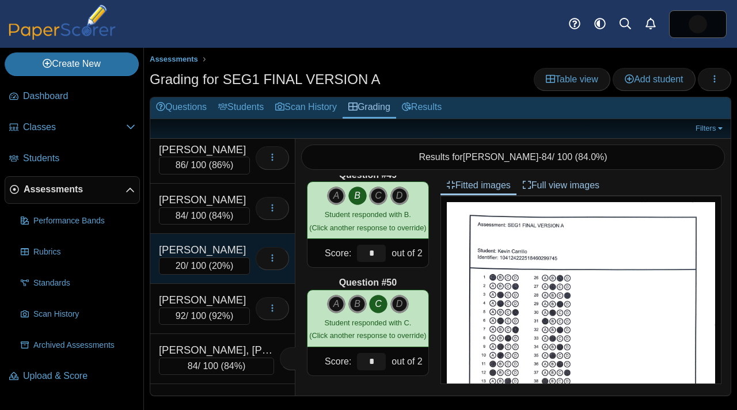
click at [215, 242] on div "Flores, Steven" at bounding box center [204, 249] width 91 height 15
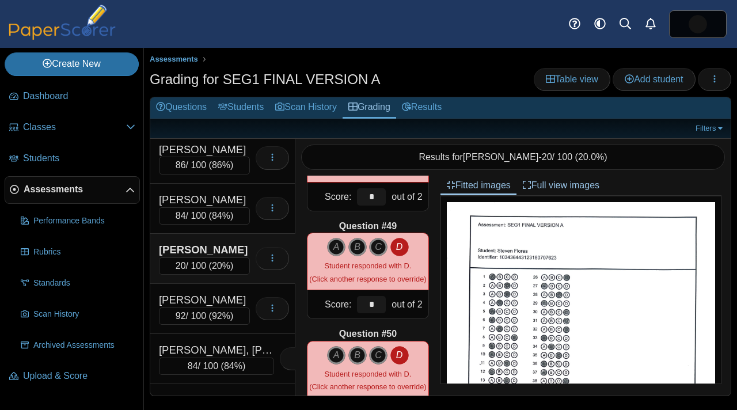
scroll to position [5195, 0]
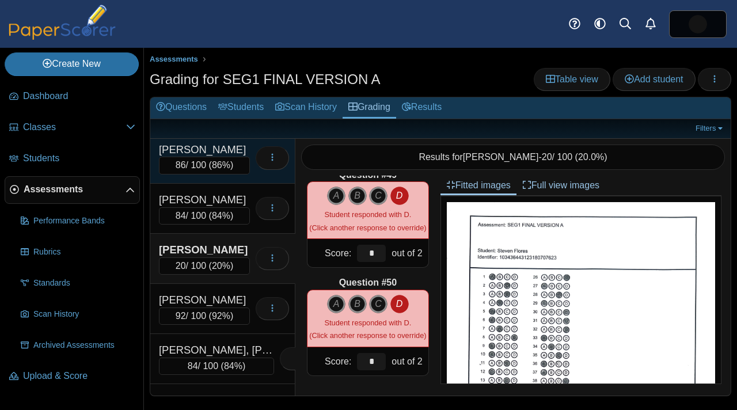
click at [220, 151] on div "Dawkins, Romario A." at bounding box center [204, 149] width 91 height 15
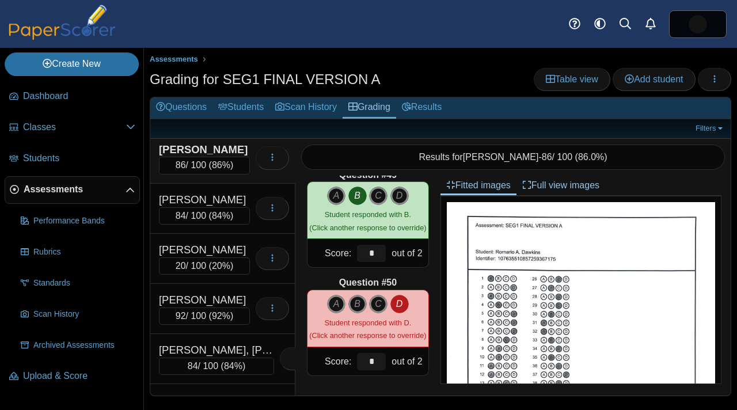
click at [74, 195] on span "Assessments" at bounding box center [75, 189] width 102 height 13
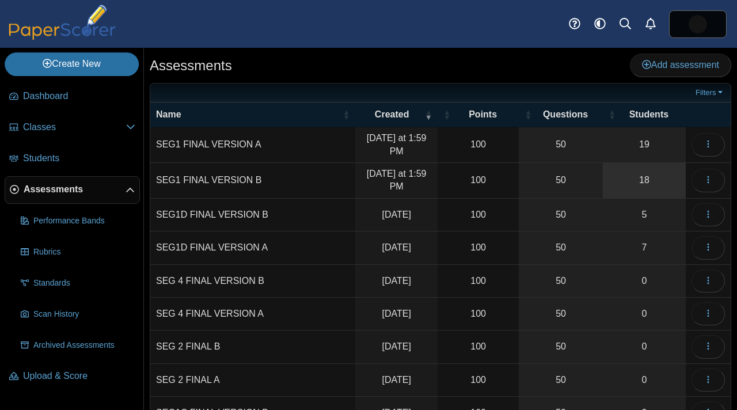
click at [656, 187] on link "18" at bounding box center [644, 180] width 83 height 35
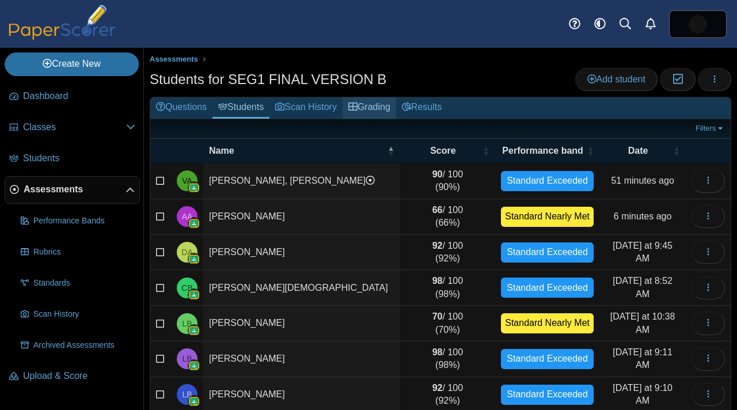
click at [380, 110] on link "Grading" at bounding box center [369, 107] width 54 height 21
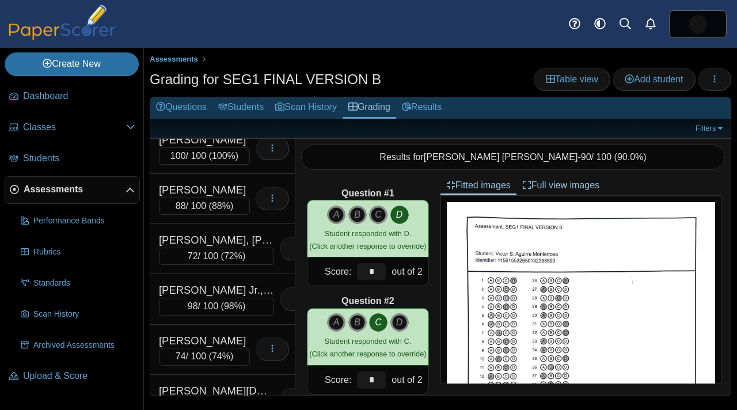
scroll to position [405, 0]
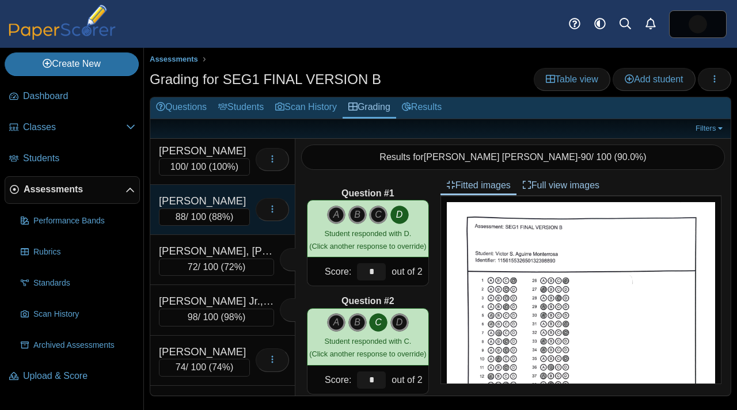
click at [229, 195] on div "Gallardo, Abel" at bounding box center [204, 200] width 91 height 15
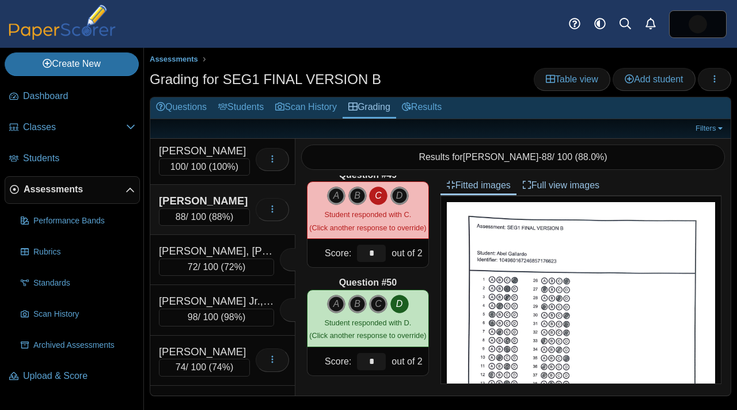
scroll to position [645, 0]
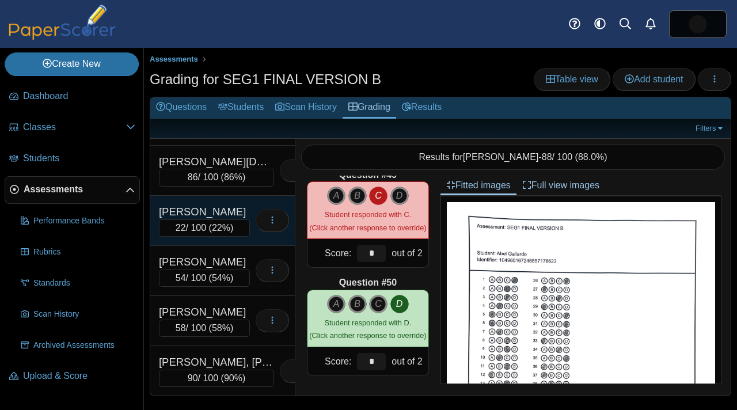
click at [217, 220] on div "22 / 100 ( 22% )" at bounding box center [204, 227] width 91 height 17
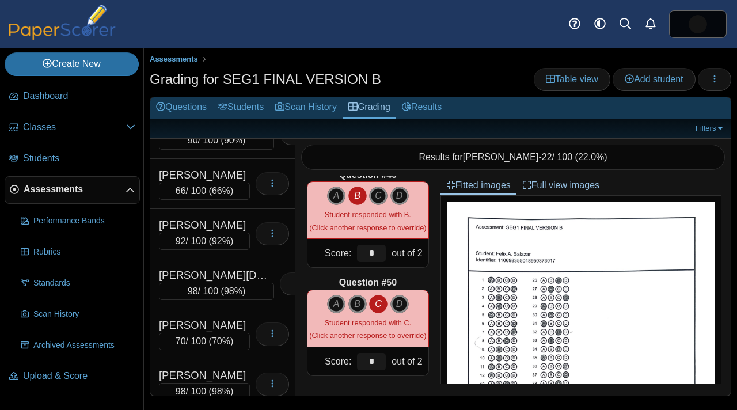
scroll to position [0, 0]
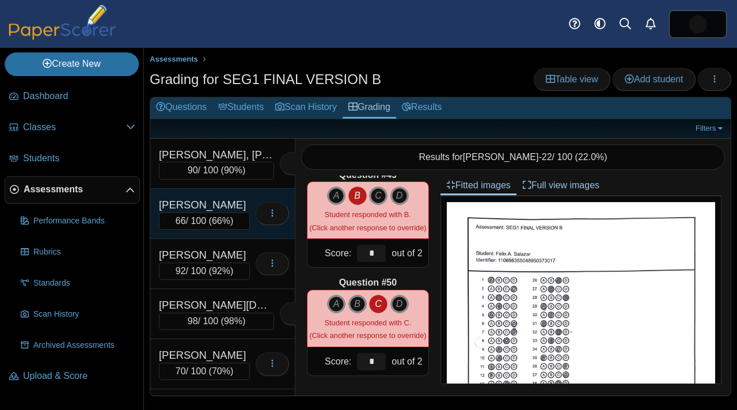
click at [228, 207] on div "Alicea, Antonio M." at bounding box center [204, 204] width 91 height 15
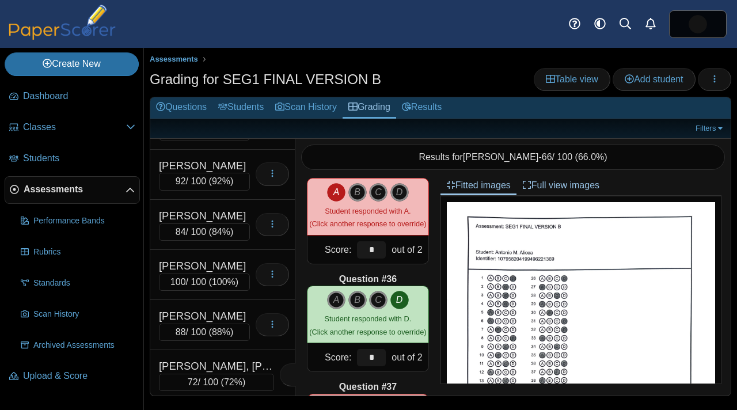
scroll to position [306, 0]
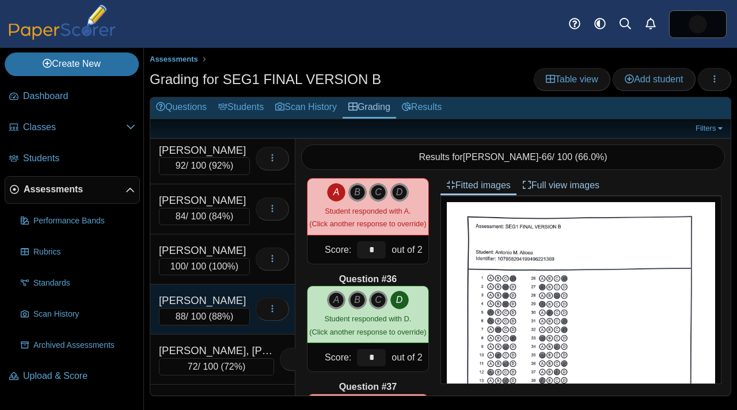
click at [208, 302] on div "Gallardo, Abel" at bounding box center [204, 300] width 91 height 15
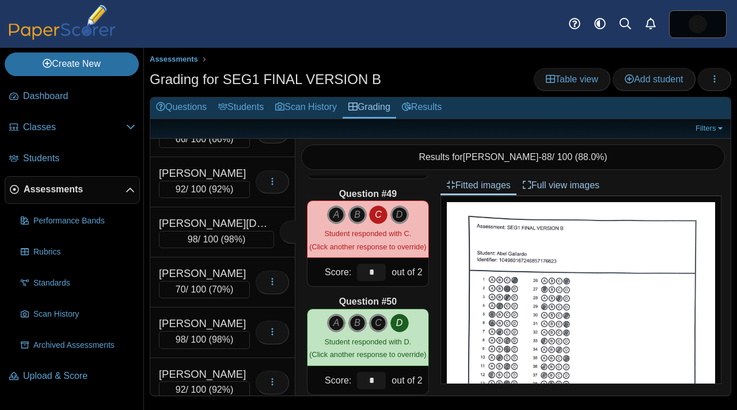
scroll to position [0, 0]
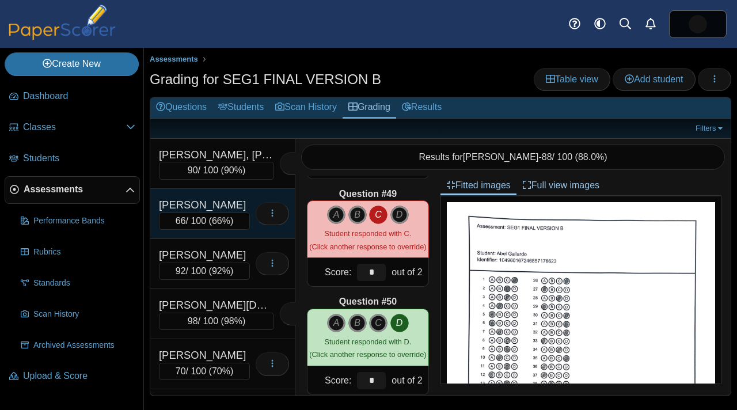
click at [230, 199] on div "Alicea, Antonio M." at bounding box center [204, 204] width 91 height 15
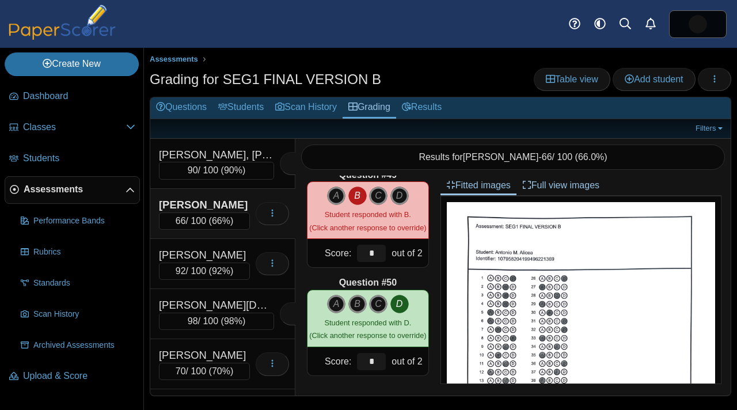
click at [96, 189] on span "Assessments" at bounding box center [75, 189] width 102 height 13
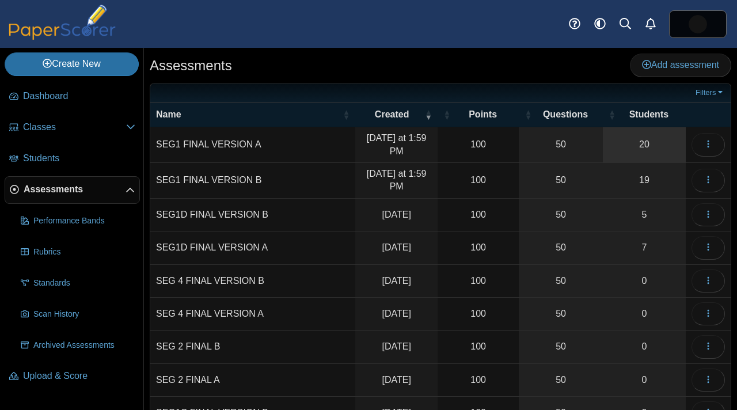
click at [645, 145] on link "20" at bounding box center [644, 144] width 83 height 35
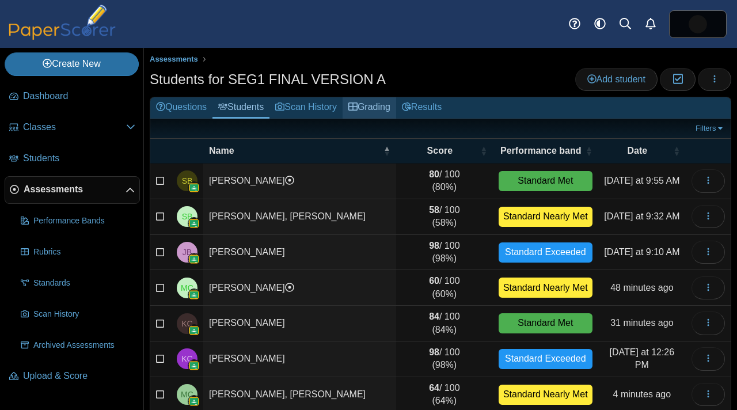
click at [387, 112] on link "Grading" at bounding box center [369, 107] width 54 height 21
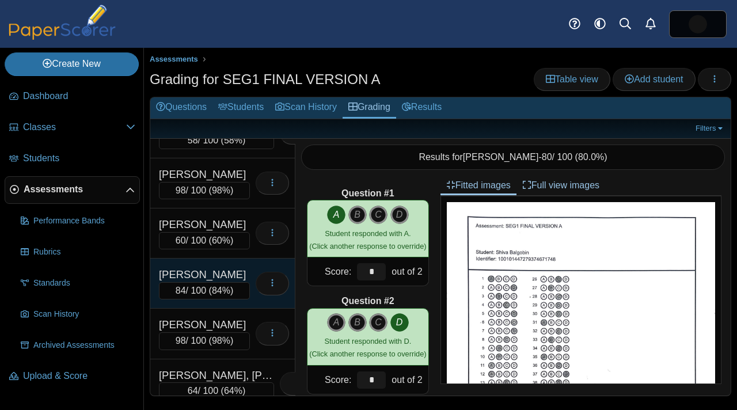
scroll to position [115, 0]
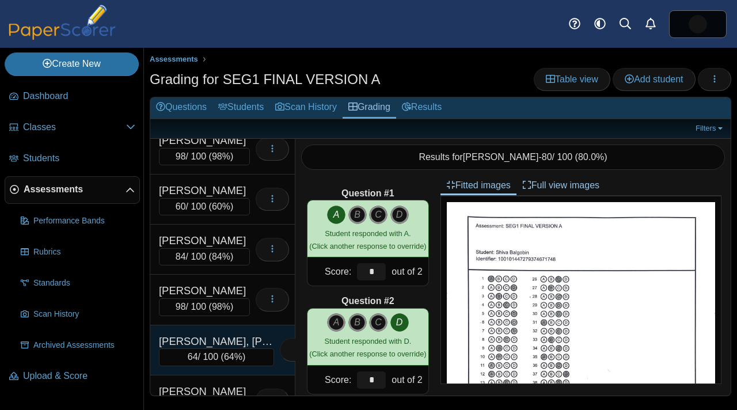
click at [217, 348] on div "[PERSON_NAME], [PERSON_NAME]" at bounding box center [216, 341] width 115 height 15
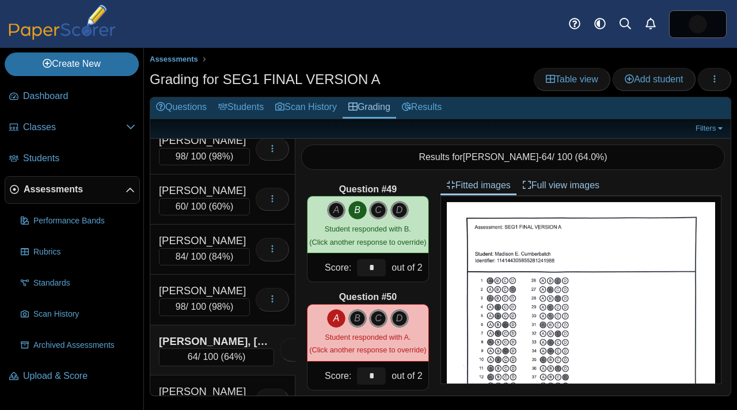
scroll to position [5195, 0]
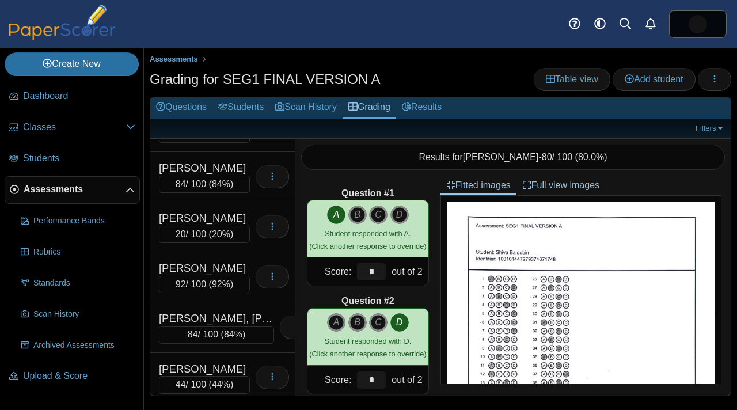
scroll to position [388, 0]
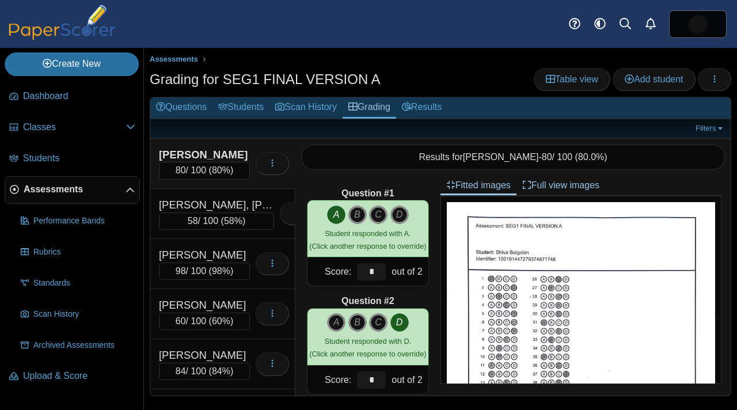
click at [87, 195] on span "Assessments" at bounding box center [75, 189] width 102 height 13
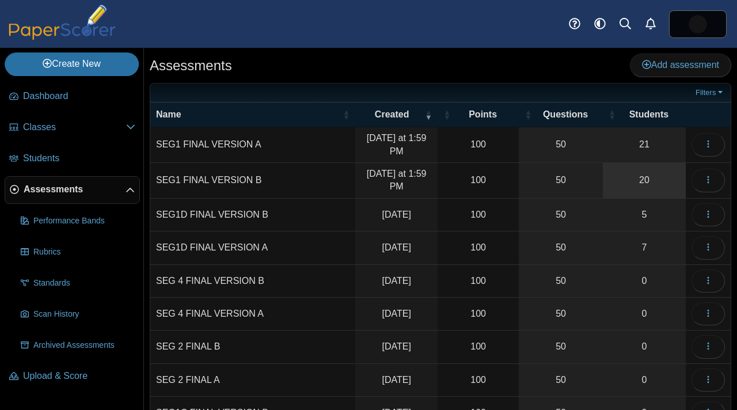
click at [649, 186] on link "20" at bounding box center [644, 180] width 83 height 35
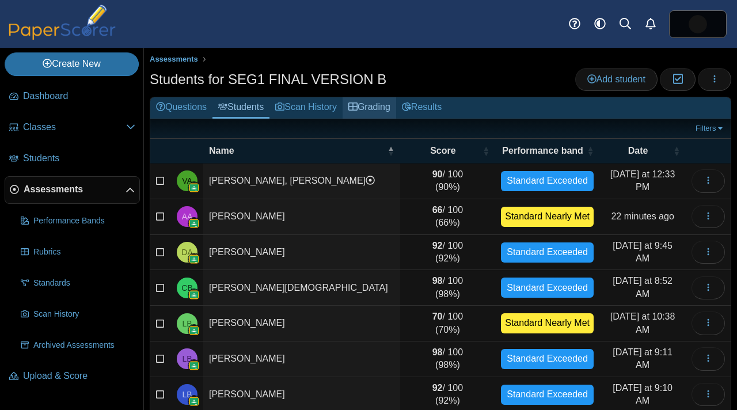
click at [383, 112] on link "Grading" at bounding box center [369, 107] width 54 height 21
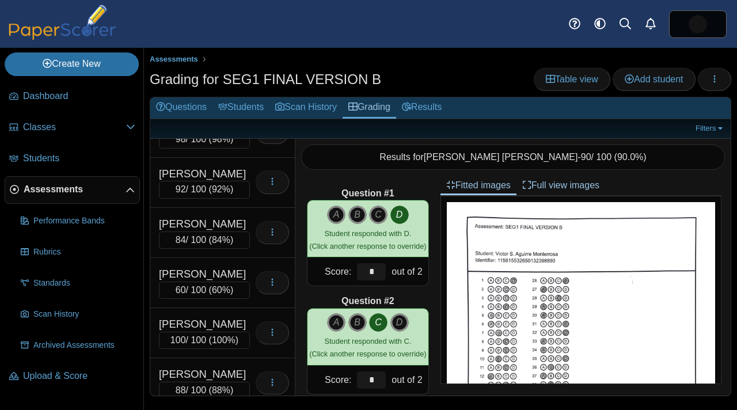
scroll to position [287, 0]
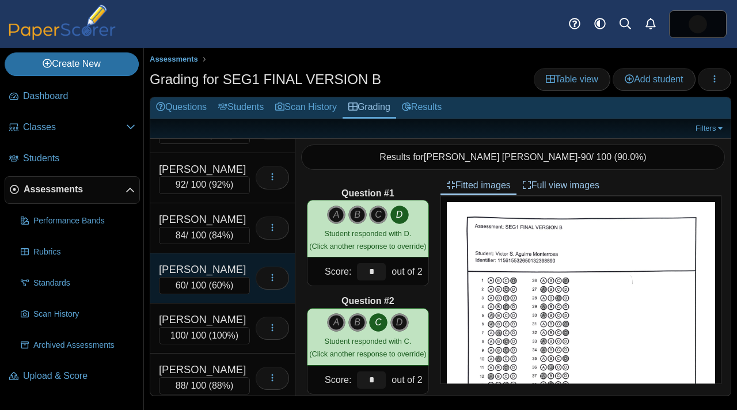
click at [216, 266] on div "[PERSON_NAME]" at bounding box center [204, 269] width 91 height 15
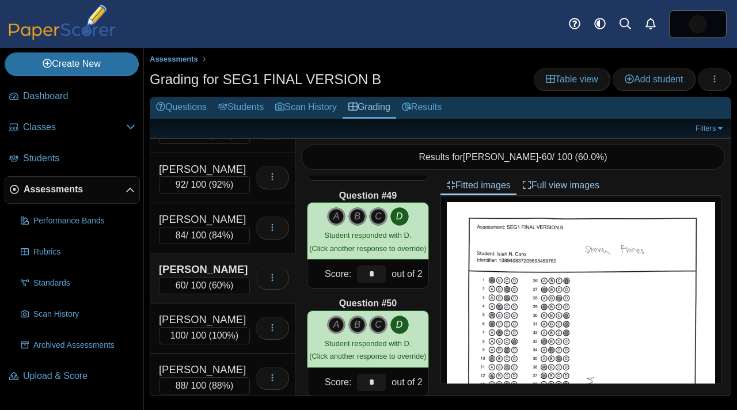
scroll to position [5195, 0]
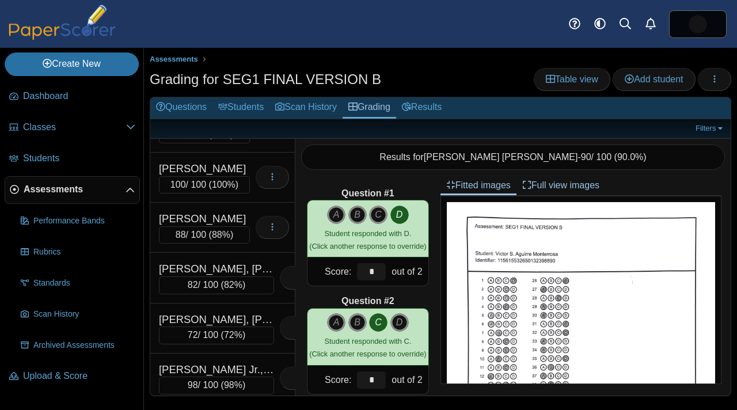
scroll to position [447, 0]
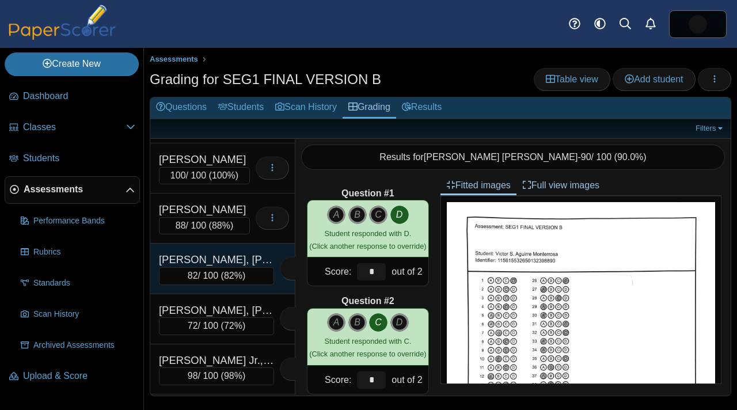
click at [233, 262] on div "Guampe Arias, Nestor A." at bounding box center [216, 259] width 115 height 15
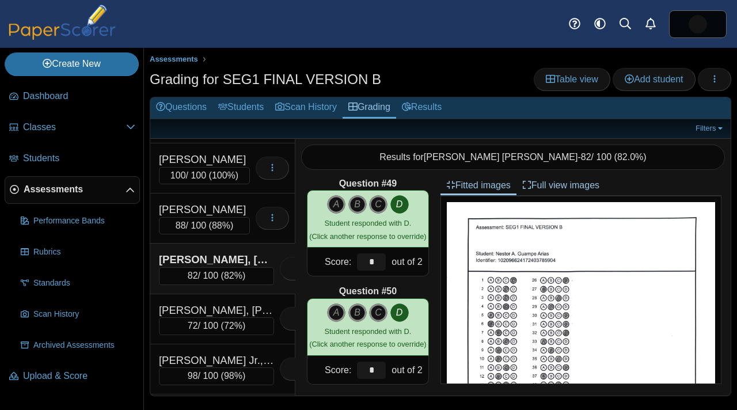
scroll to position [5195, 0]
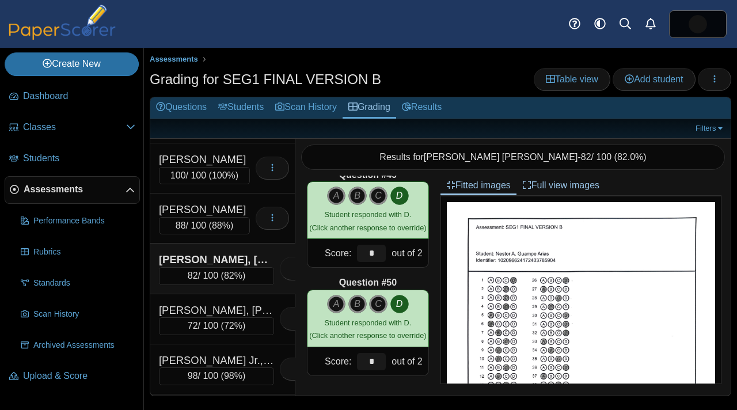
click at [76, 188] on span "Assessments" at bounding box center [75, 189] width 102 height 13
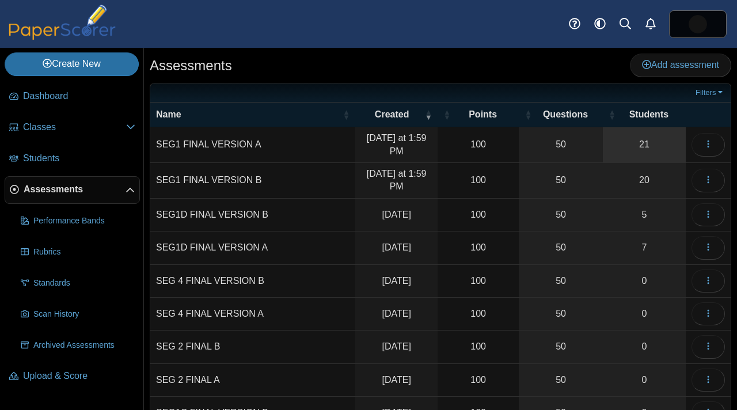
click at [648, 146] on link "21" at bounding box center [644, 144] width 83 height 35
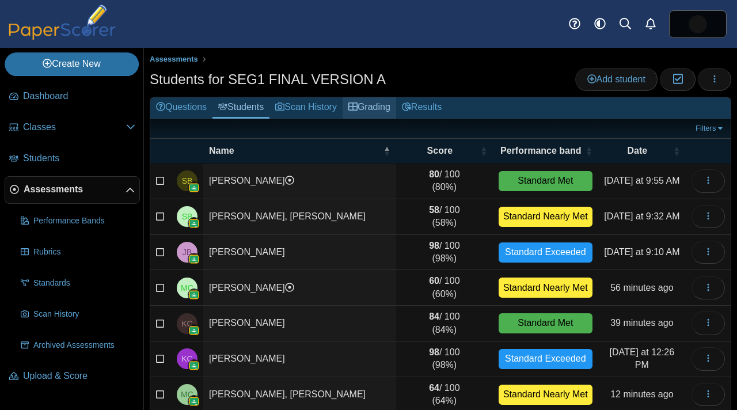
click at [391, 109] on link "Grading" at bounding box center [369, 107] width 54 height 21
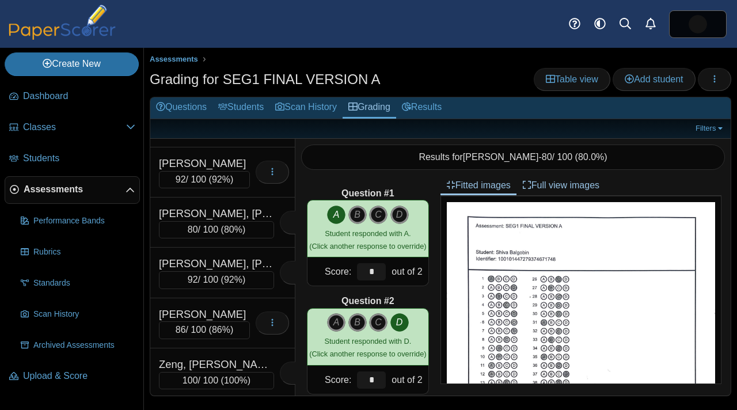
scroll to position [795, 0]
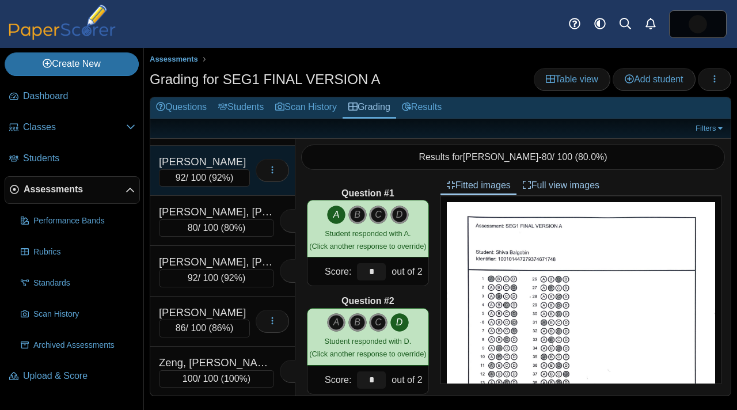
click at [223, 159] on div "[PERSON_NAME]" at bounding box center [204, 161] width 91 height 15
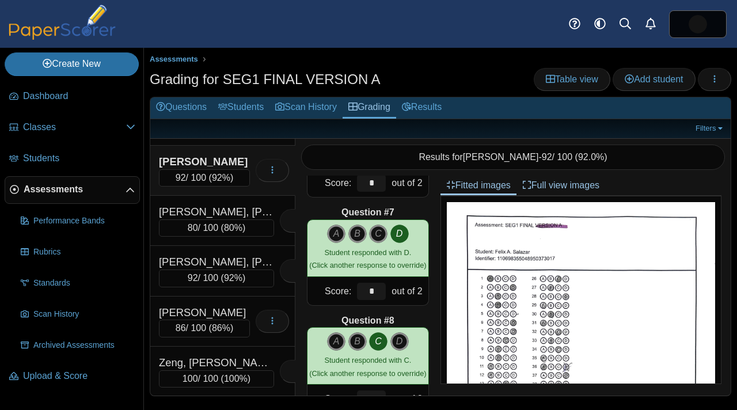
scroll to position [644, 0]
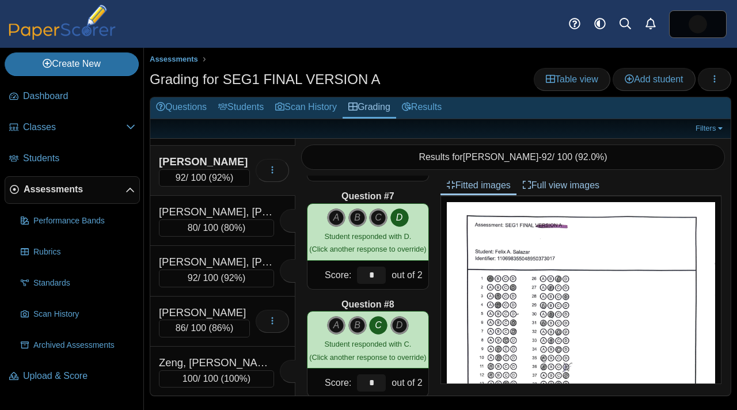
click at [77, 196] on link "Assessments" at bounding box center [72, 190] width 135 height 28
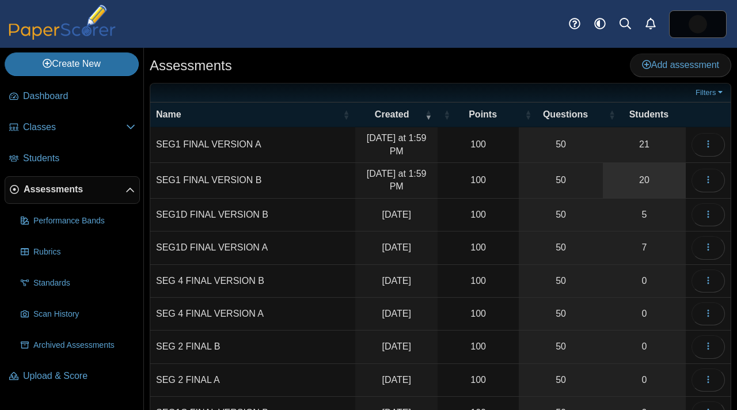
click at [642, 178] on link "20" at bounding box center [644, 180] width 83 height 35
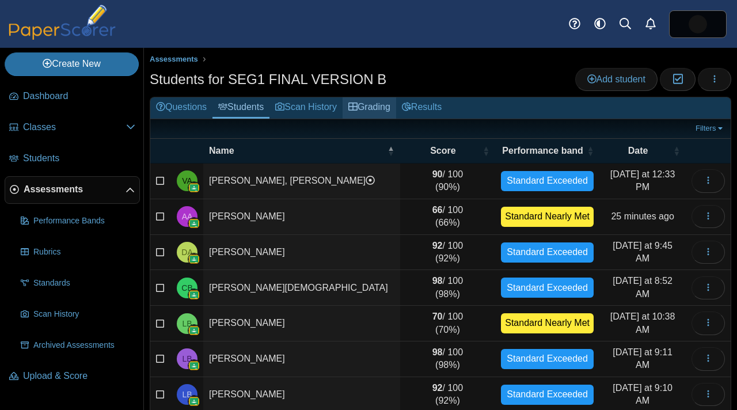
click at [378, 108] on link "Grading" at bounding box center [369, 107] width 54 height 21
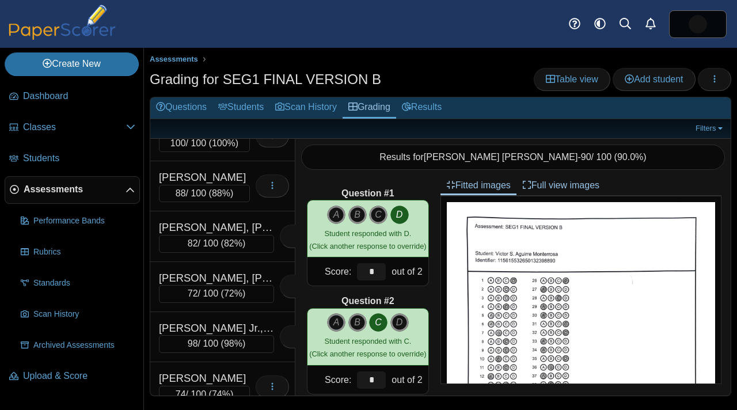
scroll to position [491, 0]
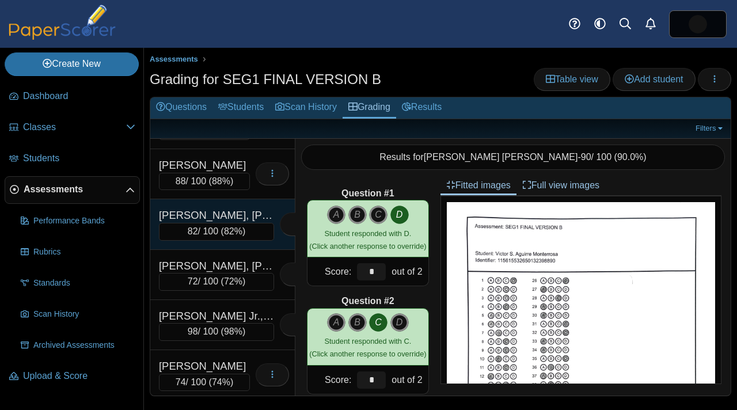
click at [212, 215] on div "[PERSON_NAME], [PERSON_NAME]" at bounding box center [216, 215] width 115 height 15
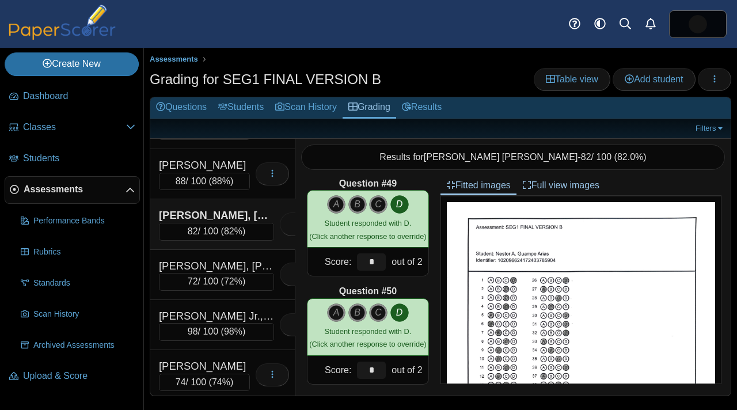
scroll to position [5195, 0]
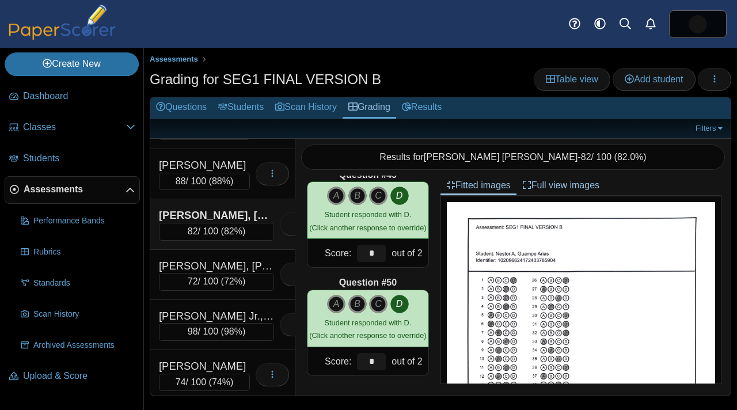
click at [79, 200] on link "Assessments" at bounding box center [72, 190] width 135 height 28
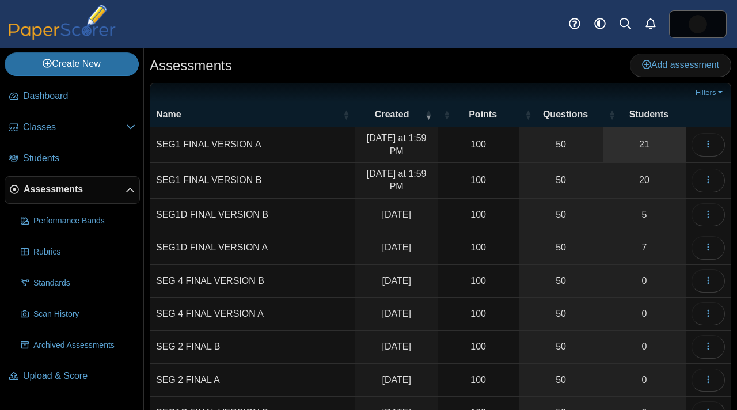
click at [650, 136] on link "21" at bounding box center [644, 144] width 83 height 35
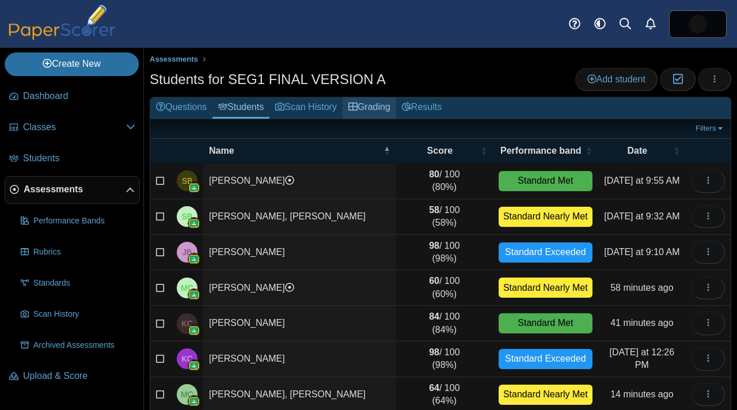
click at [380, 111] on link "Grading" at bounding box center [369, 107] width 54 height 21
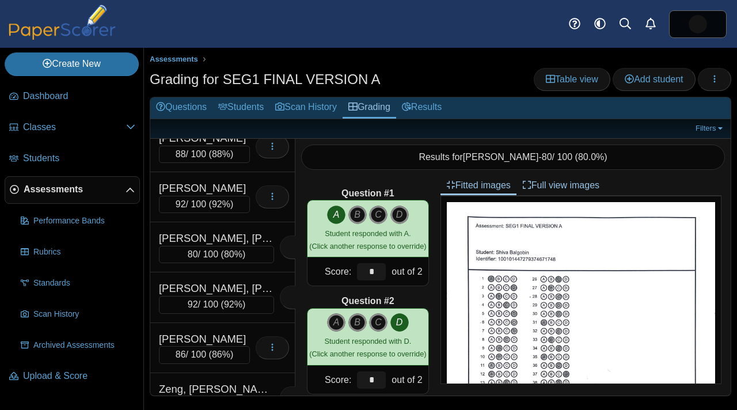
scroll to position [795, 0]
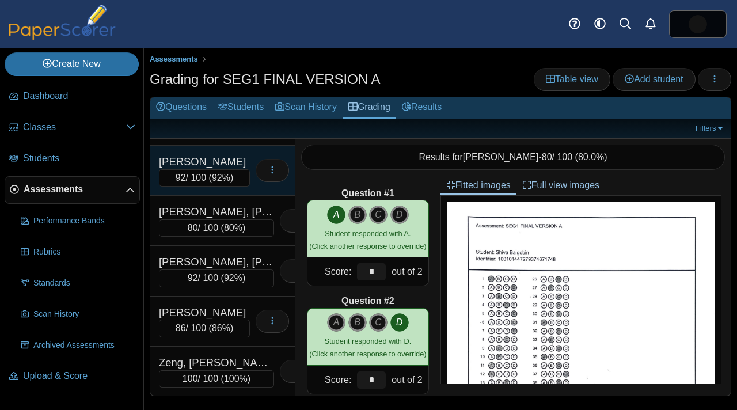
click at [230, 162] on div "[PERSON_NAME]" at bounding box center [204, 161] width 91 height 15
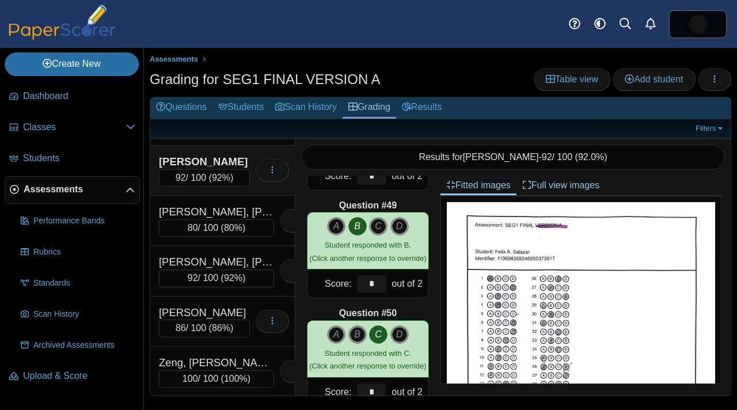
scroll to position [5195, 0]
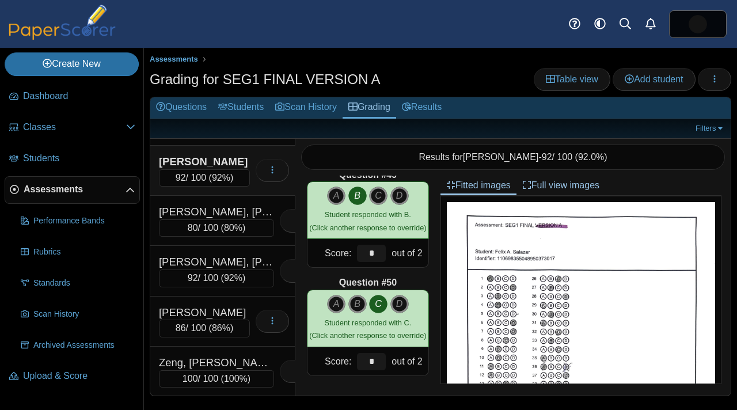
click at [210, 169] on div "92 / 100 ( 92% )" at bounding box center [204, 177] width 91 height 17
